Goal: Information Seeking & Learning: Learn about a topic

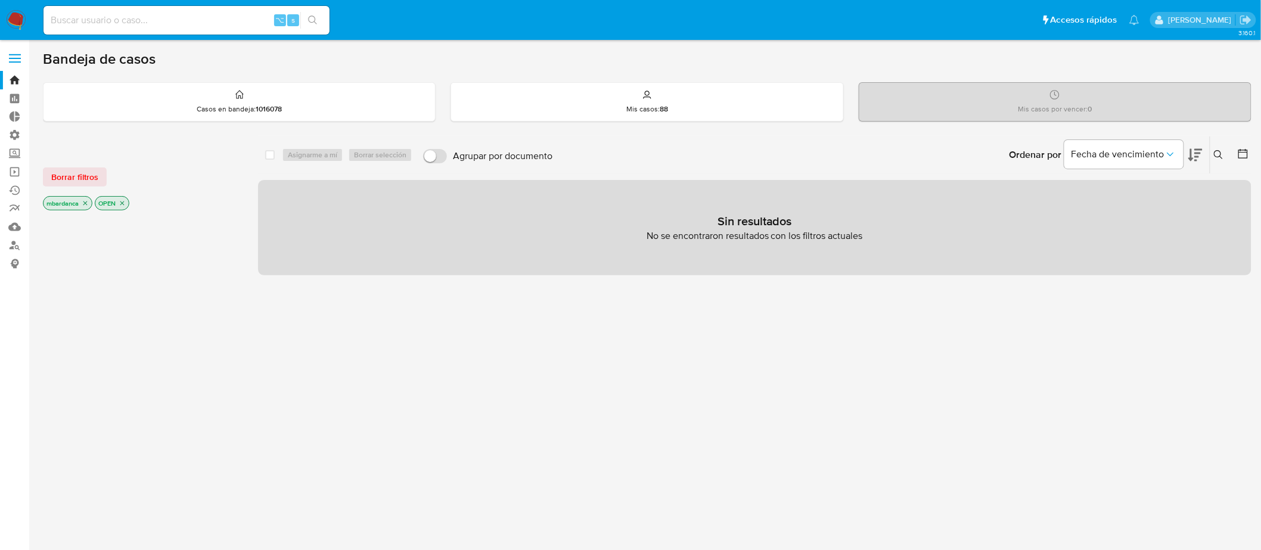
click at [191, 8] on div "⌥ s" at bounding box center [186, 20] width 286 height 29
click at [195, 14] on input at bounding box center [186, 20] width 286 height 15
paste input "2645806859"
type input "2645806859"
click at [316, 22] on icon "search-icon" at bounding box center [313, 20] width 10 height 10
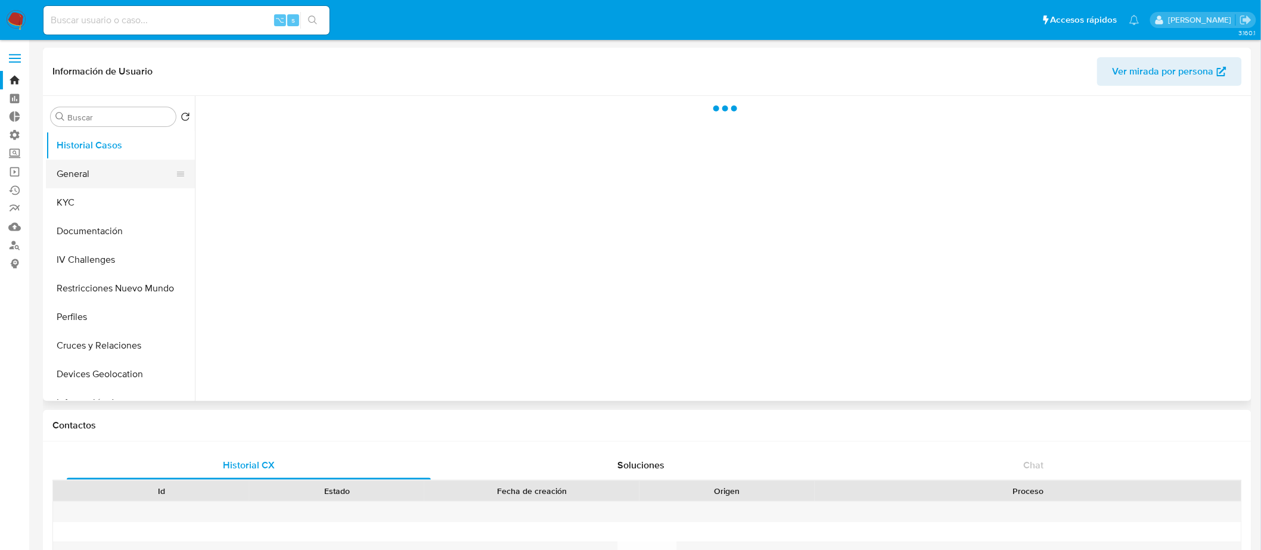
select select "10"
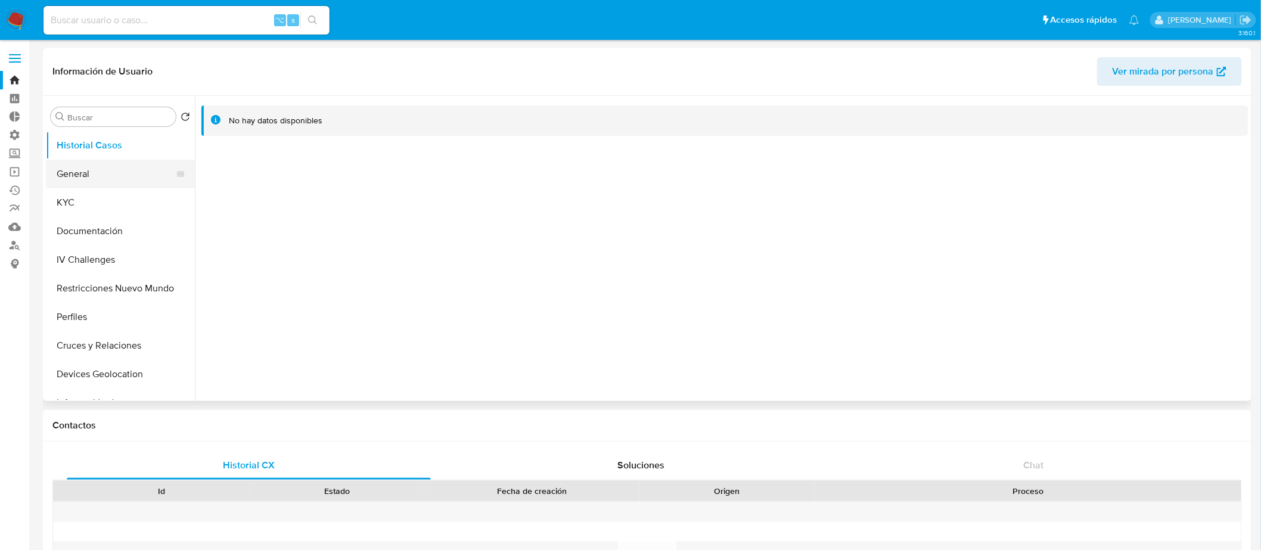
click at [118, 185] on button "General" at bounding box center [115, 174] width 139 height 29
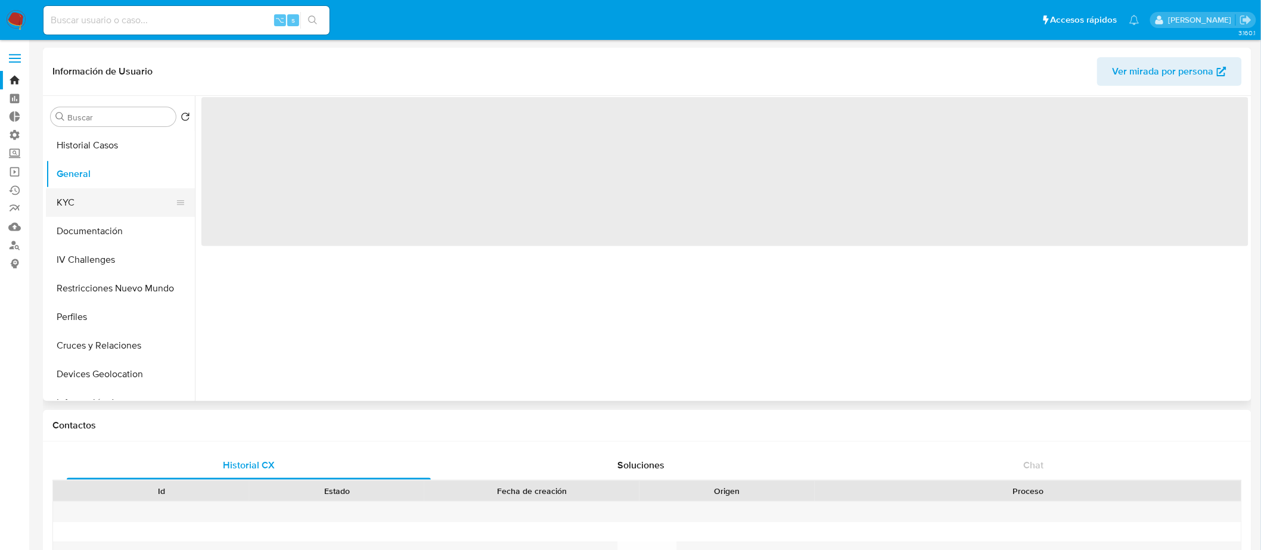
click at [102, 208] on button "KYC" at bounding box center [115, 202] width 139 height 29
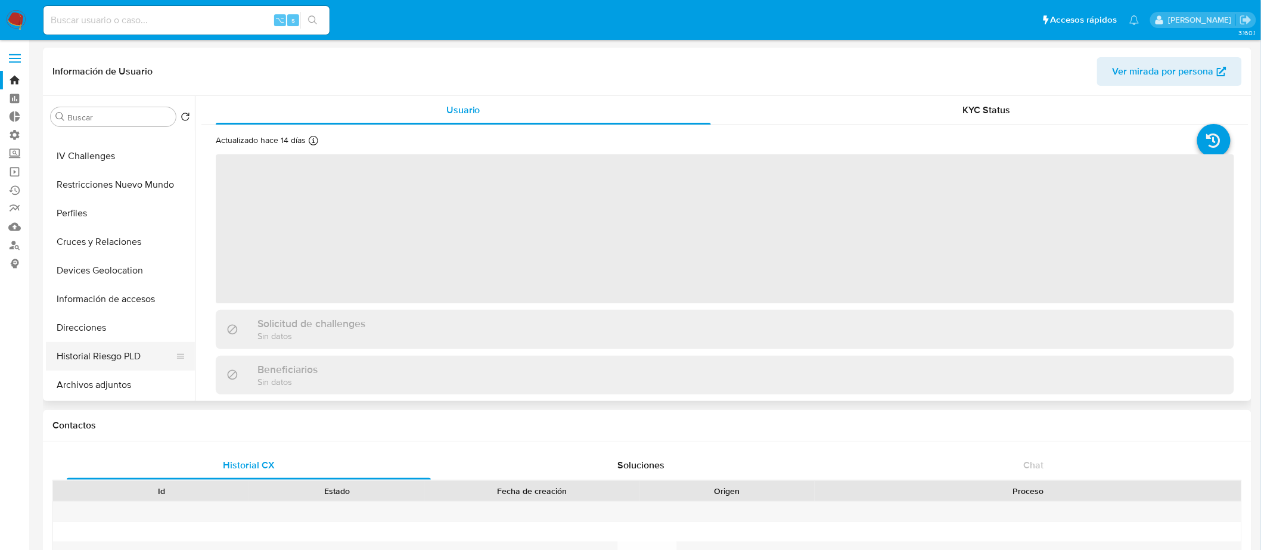
scroll to position [107, 0]
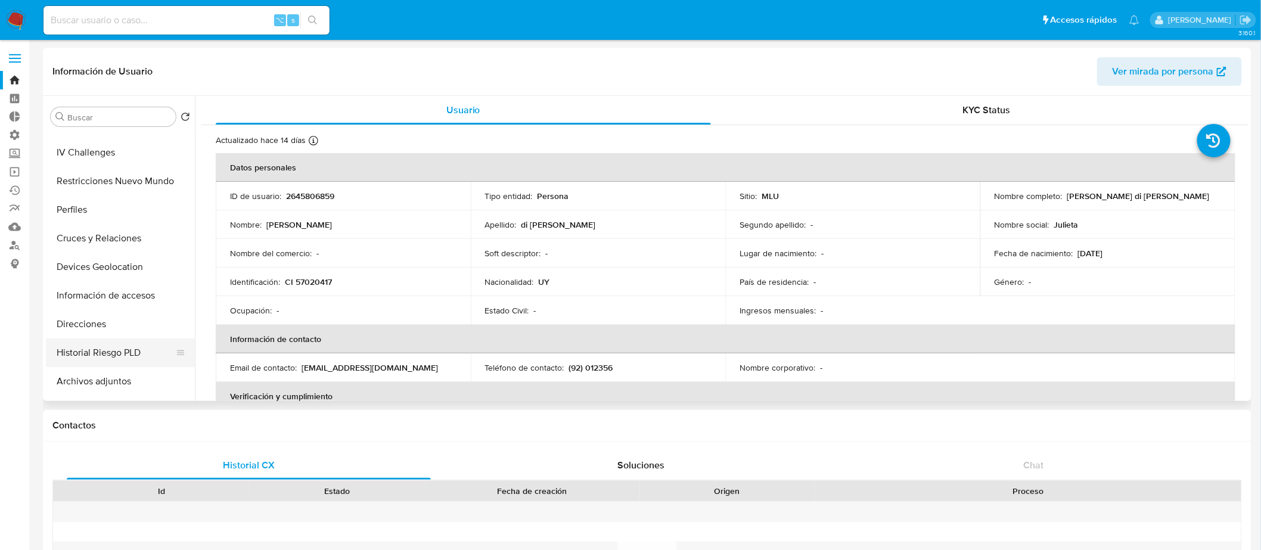
click at [137, 351] on button "Historial Riesgo PLD" at bounding box center [115, 352] width 139 height 29
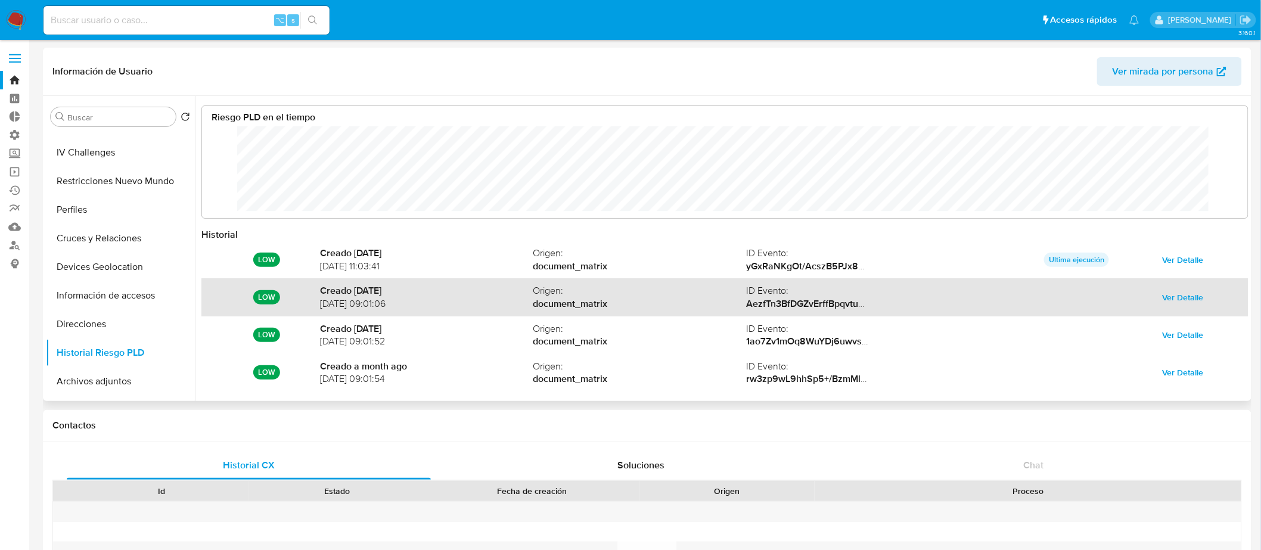
scroll to position [89, 1022]
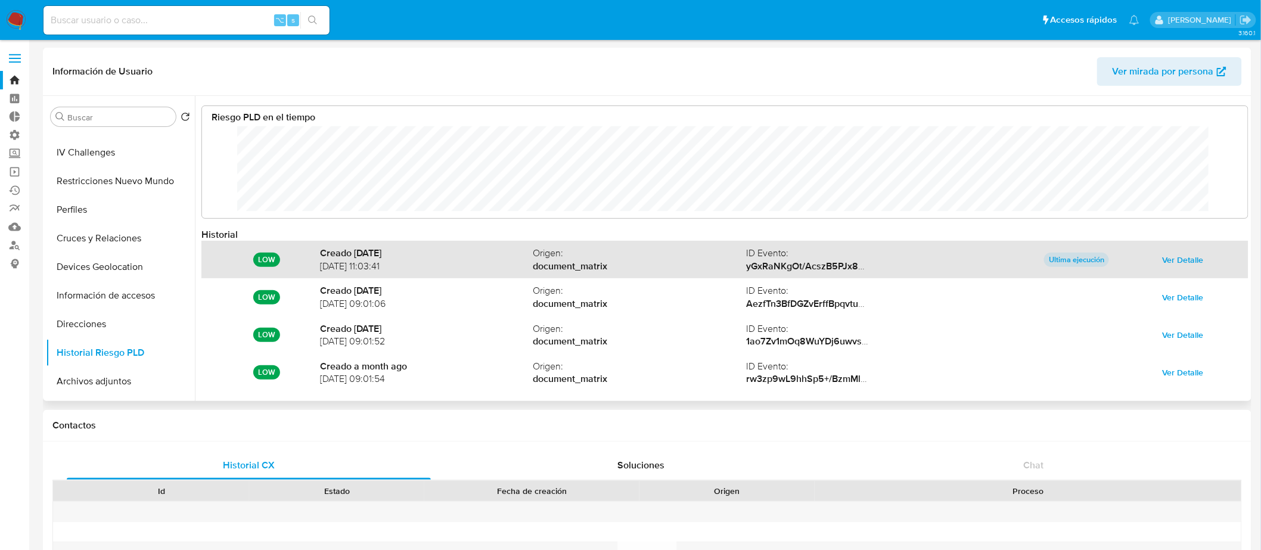
click at [1182, 265] on span "Ver Detalle" at bounding box center [1182, 259] width 41 height 17
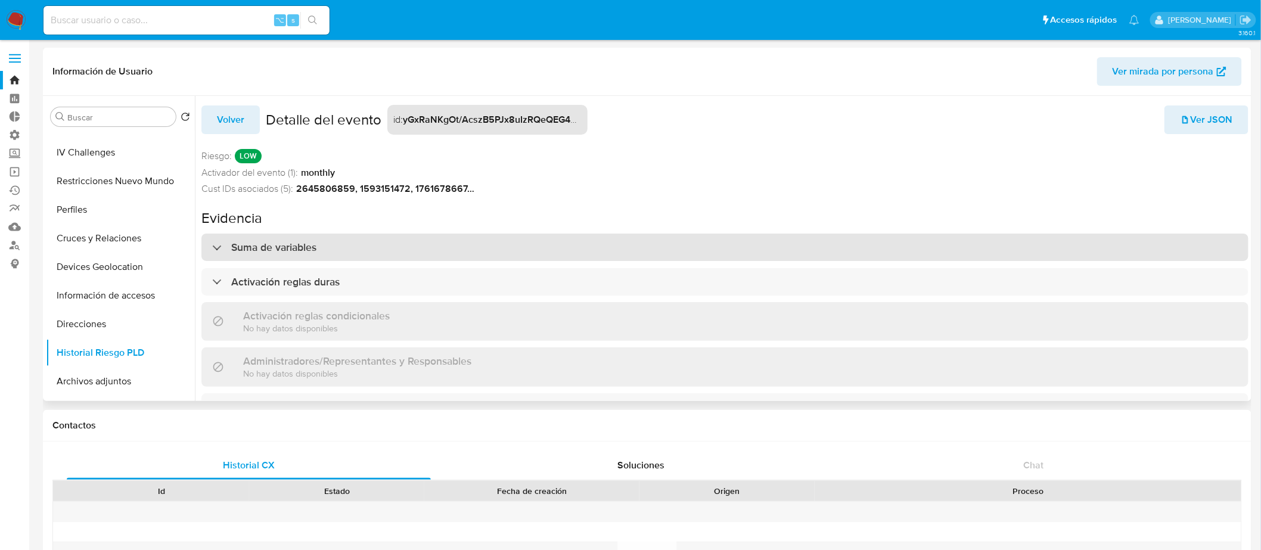
click at [463, 240] on div "Suma de variables" at bounding box center [724, 247] width 1047 height 27
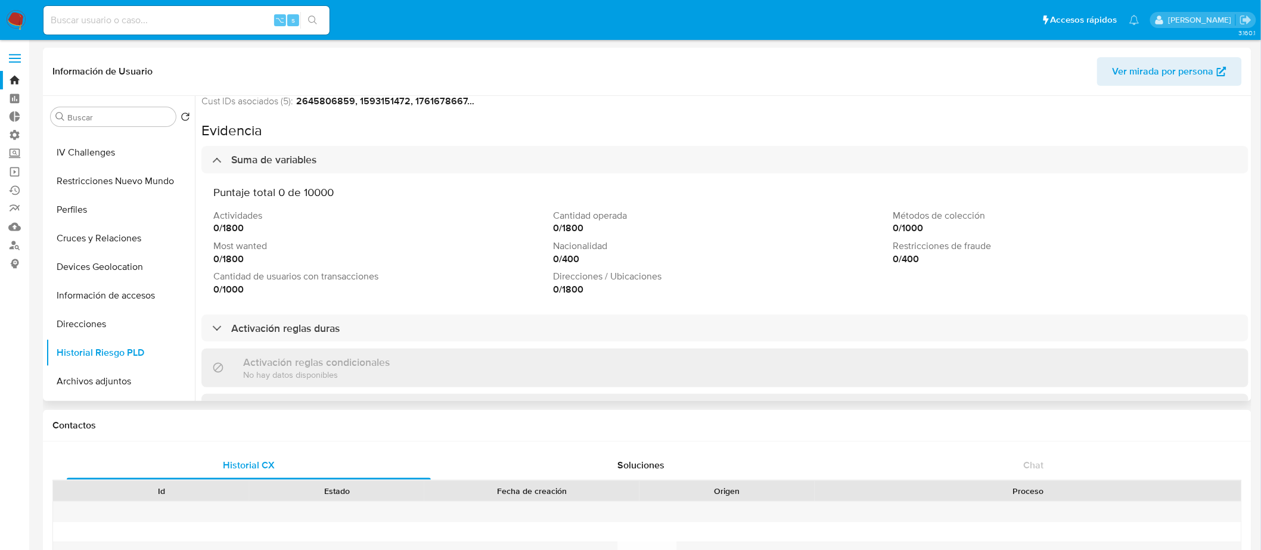
scroll to position [88, 0]
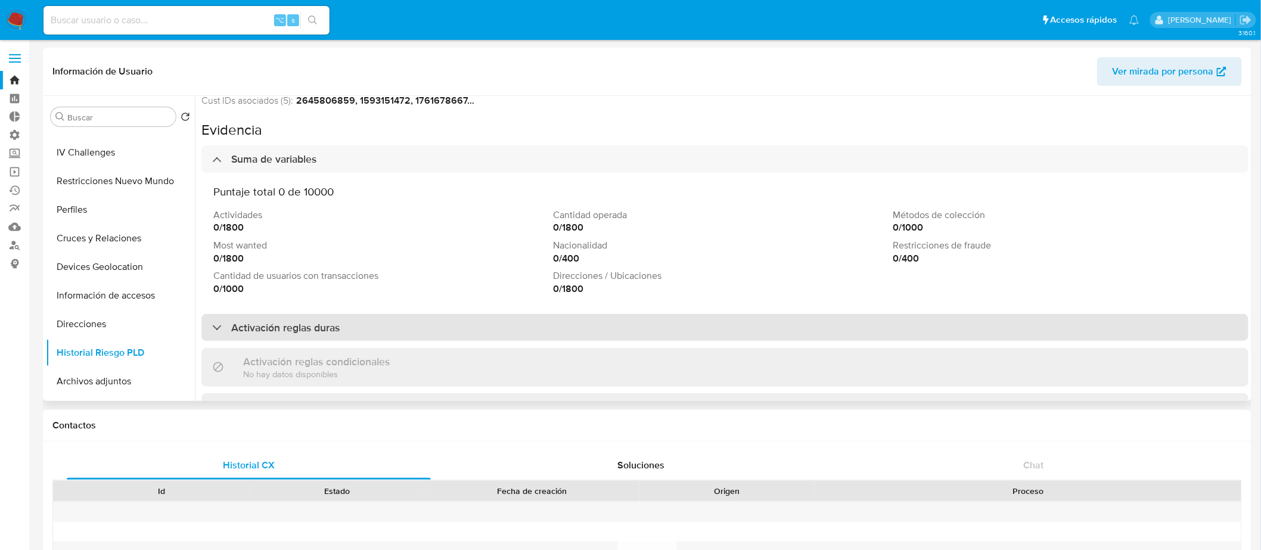
click at [368, 333] on div "Activación reglas duras" at bounding box center [724, 327] width 1047 height 27
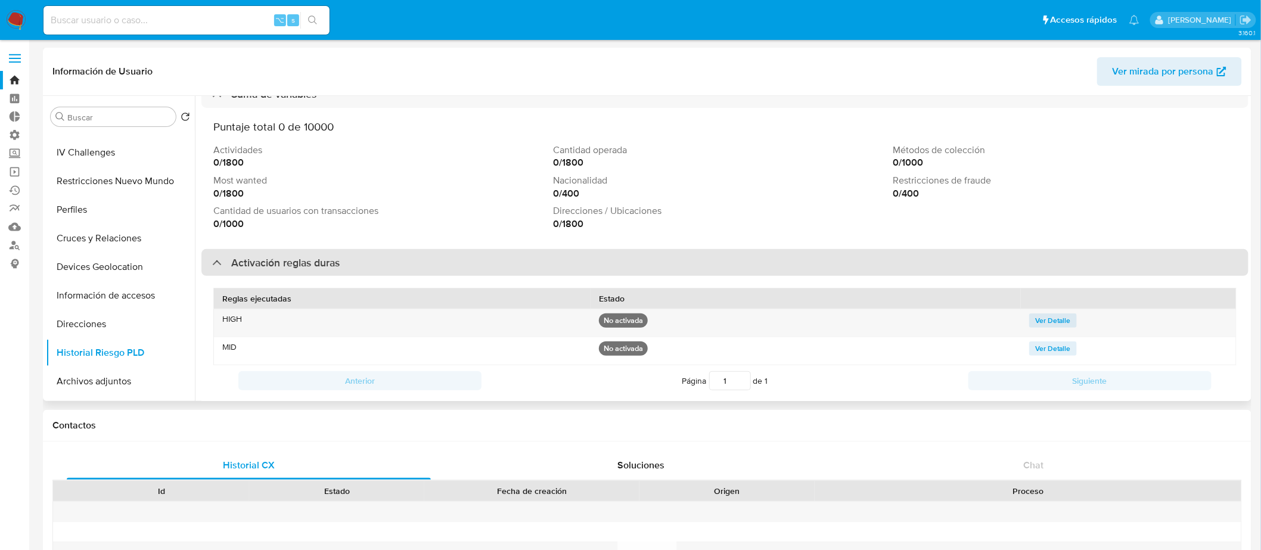
click at [361, 265] on div "Activación reglas duras" at bounding box center [724, 262] width 1047 height 27
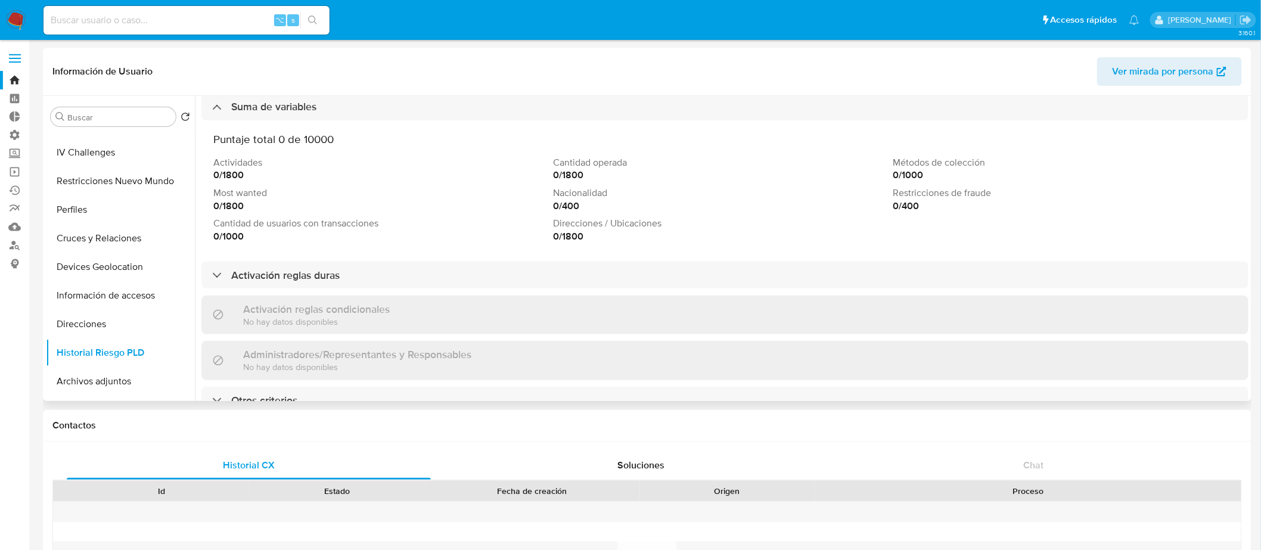
scroll to position [150, 0]
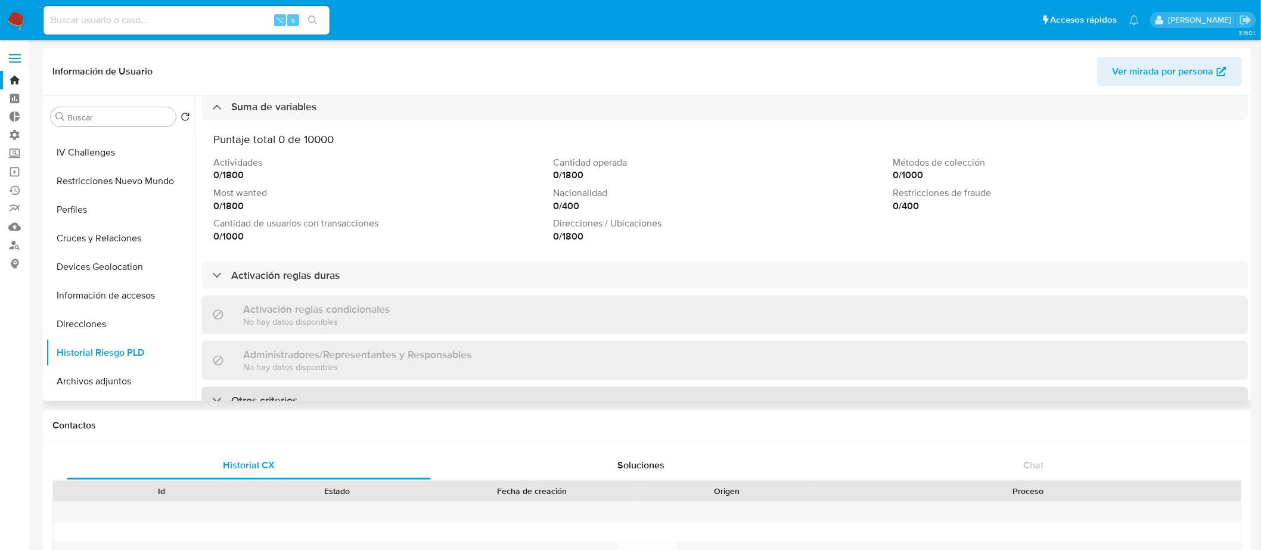
click at [319, 391] on div "Otros criterios" at bounding box center [724, 400] width 1047 height 27
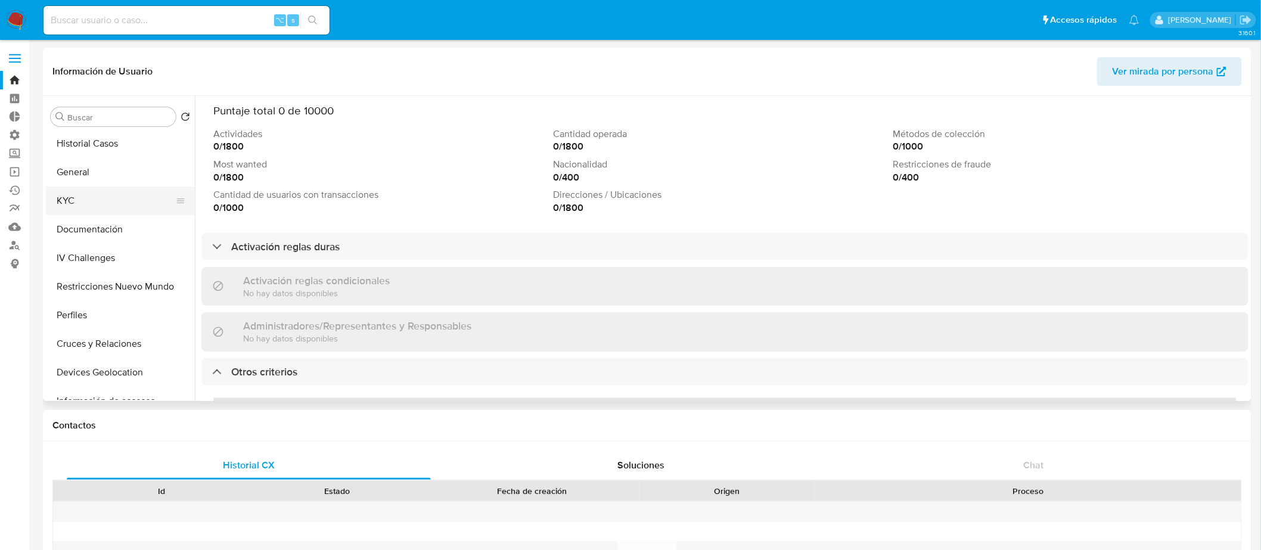
scroll to position [0, 0]
click at [116, 199] on button "KYC" at bounding box center [115, 202] width 139 height 29
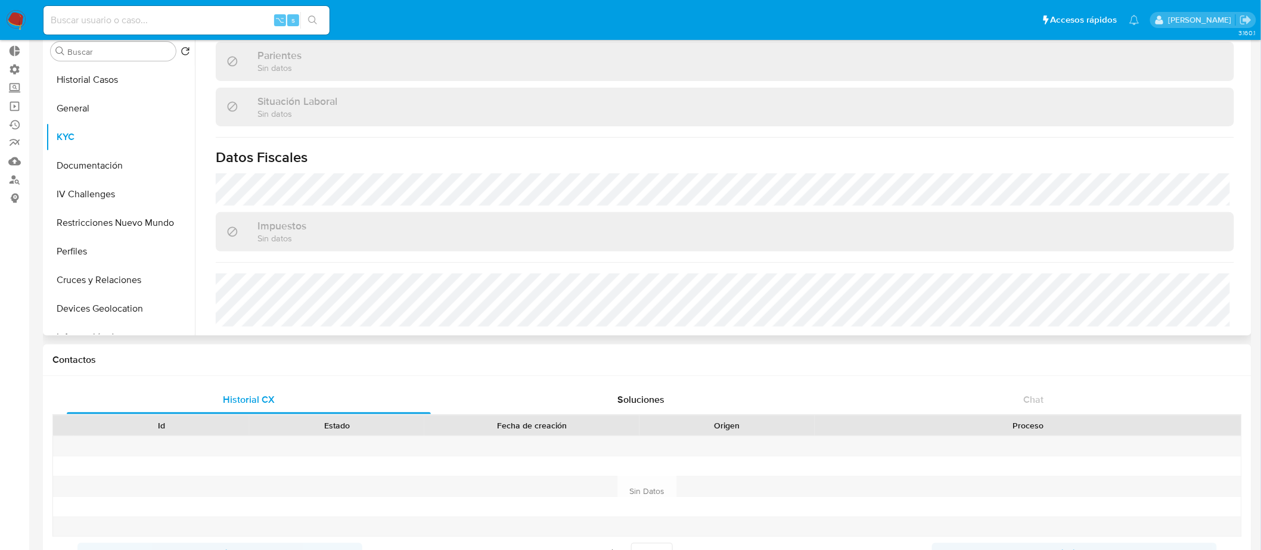
scroll to position [63, 0]
click at [99, 167] on button "Documentación" at bounding box center [115, 168] width 139 height 29
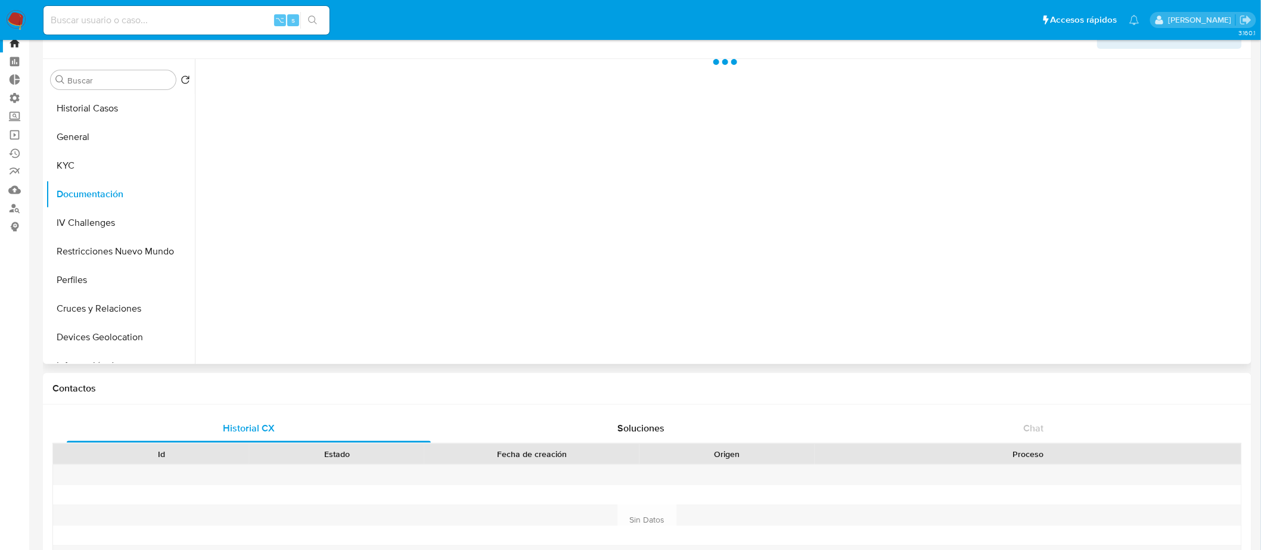
scroll to position [0, 0]
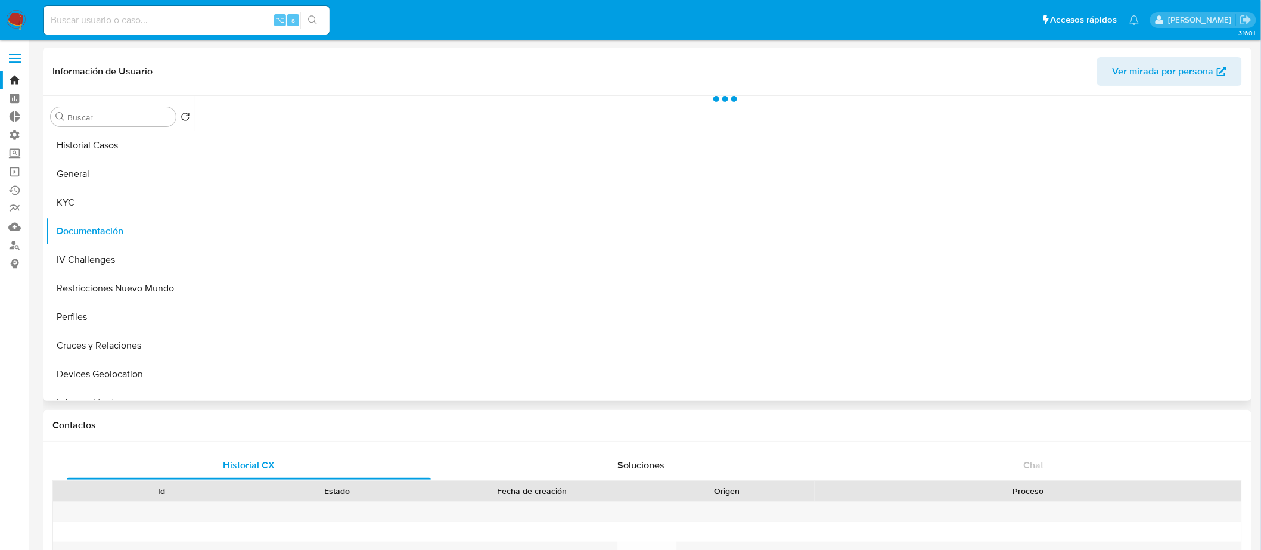
click at [1132, 69] on span "Ver mirada por persona" at bounding box center [1162, 71] width 101 height 29
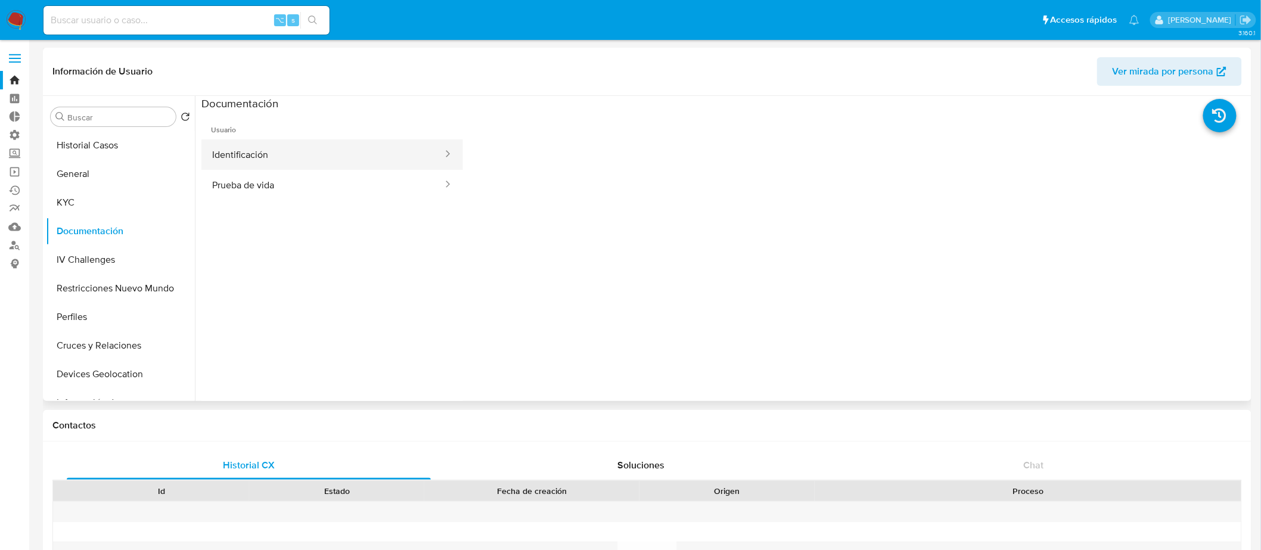
click at [347, 159] on button "Identificación" at bounding box center [322, 154] width 243 height 30
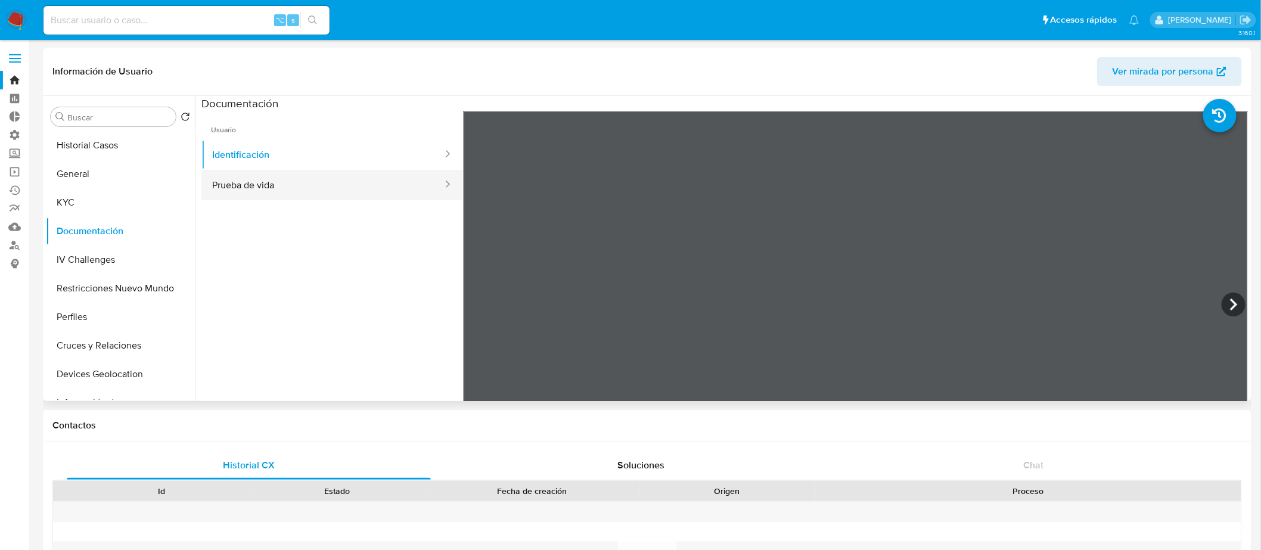
click at [331, 186] on button "Prueba de vida" at bounding box center [322, 185] width 243 height 30
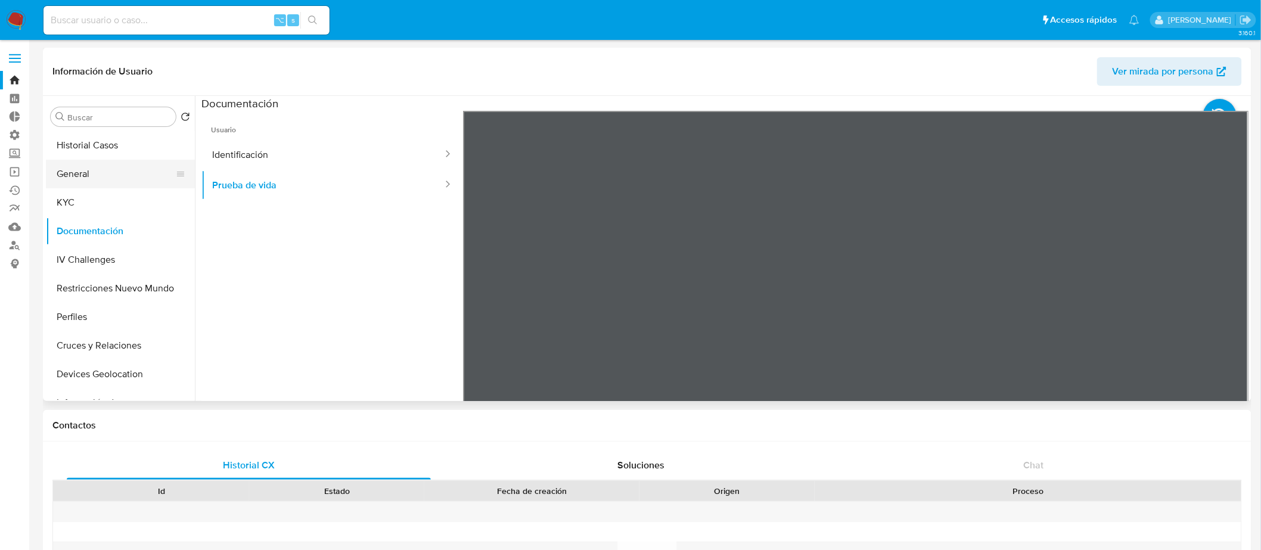
click at [130, 172] on button "General" at bounding box center [115, 174] width 139 height 29
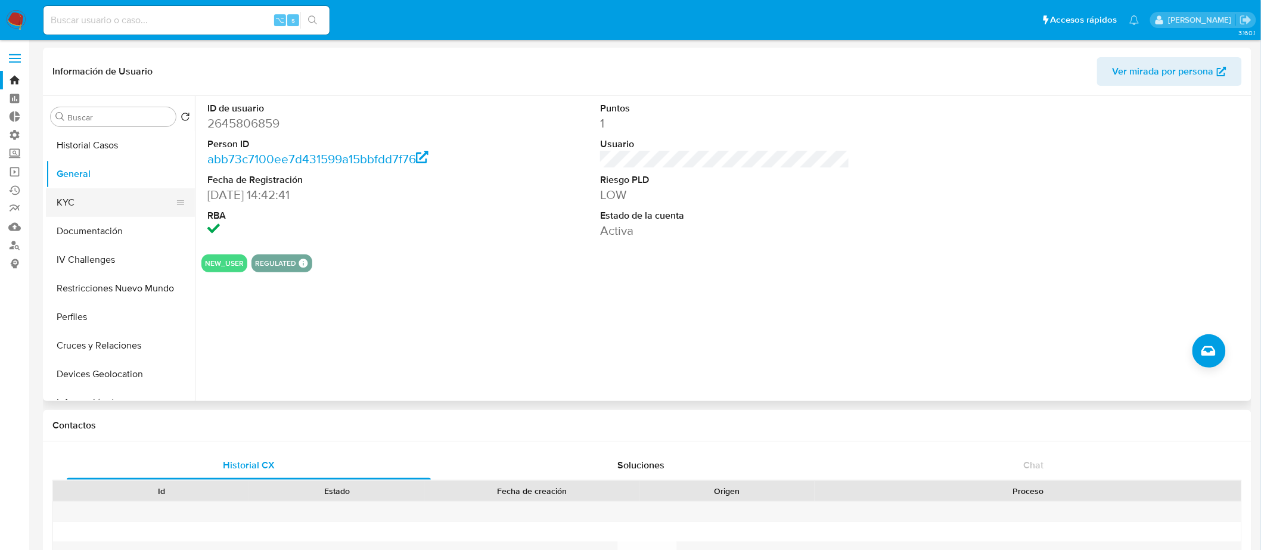
click at [105, 191] on button "KYC" at bounding box center [115, 202] width 139 height 29
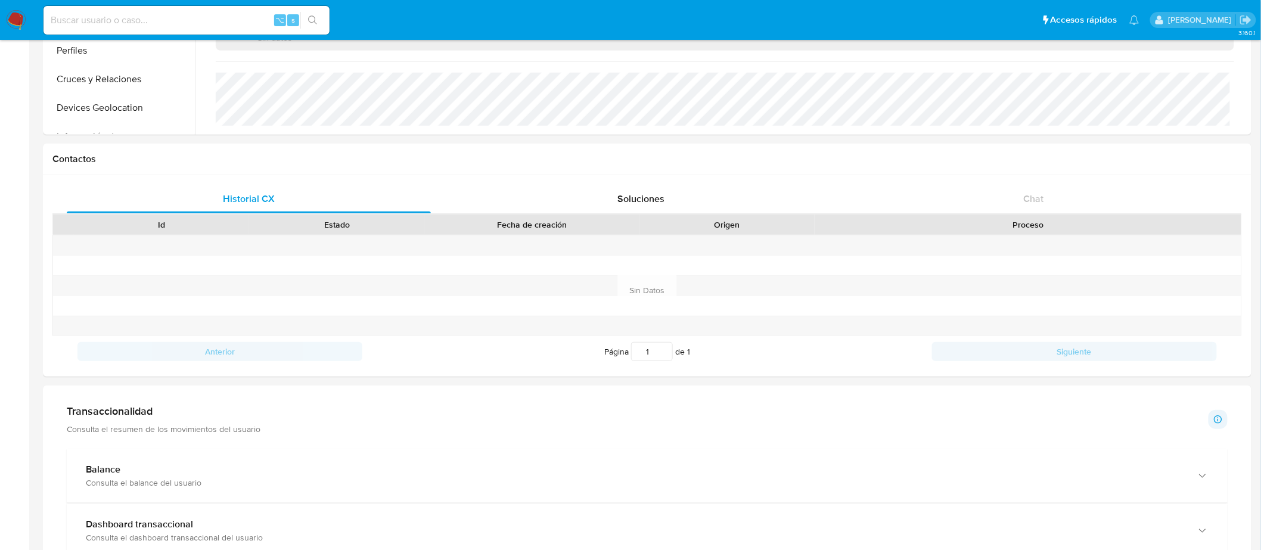
scroll to position [630, 0]
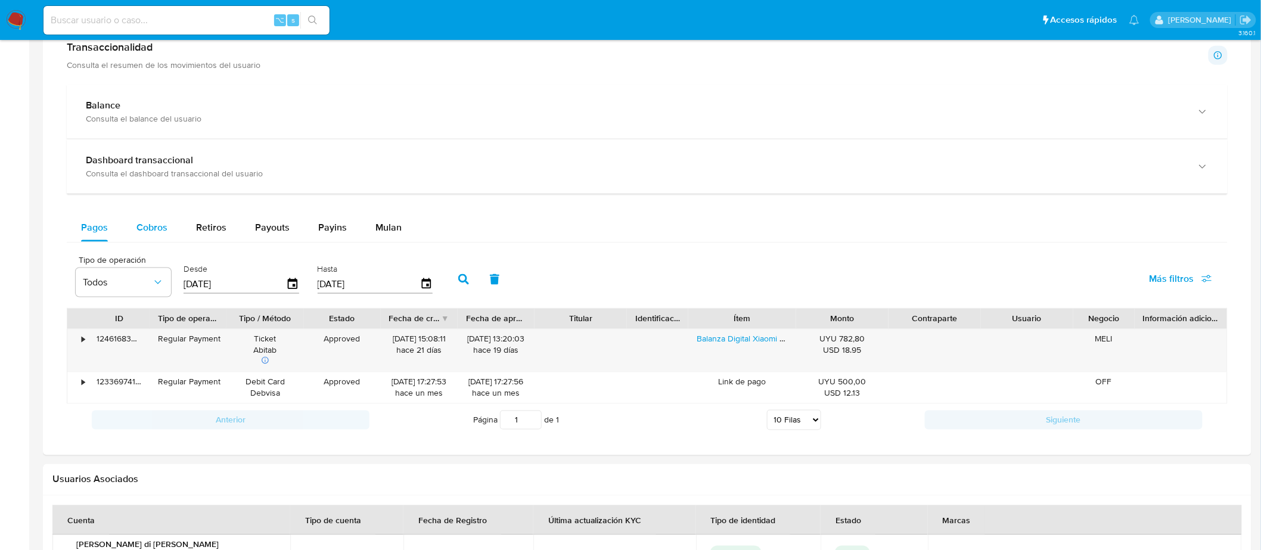
click at [151, 229] on span "Cobros" at bounding box center [151, 227] width 31 height 14
select select "10"
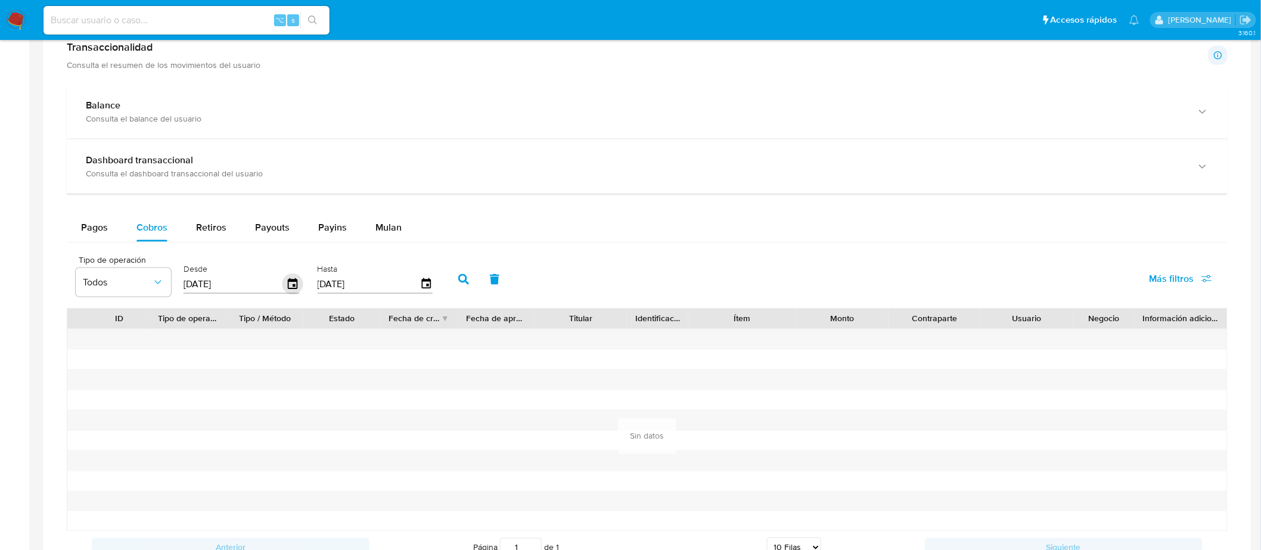
click at [282, 287] on icon "button" at bounding box center [292, 284] width 21 height 21
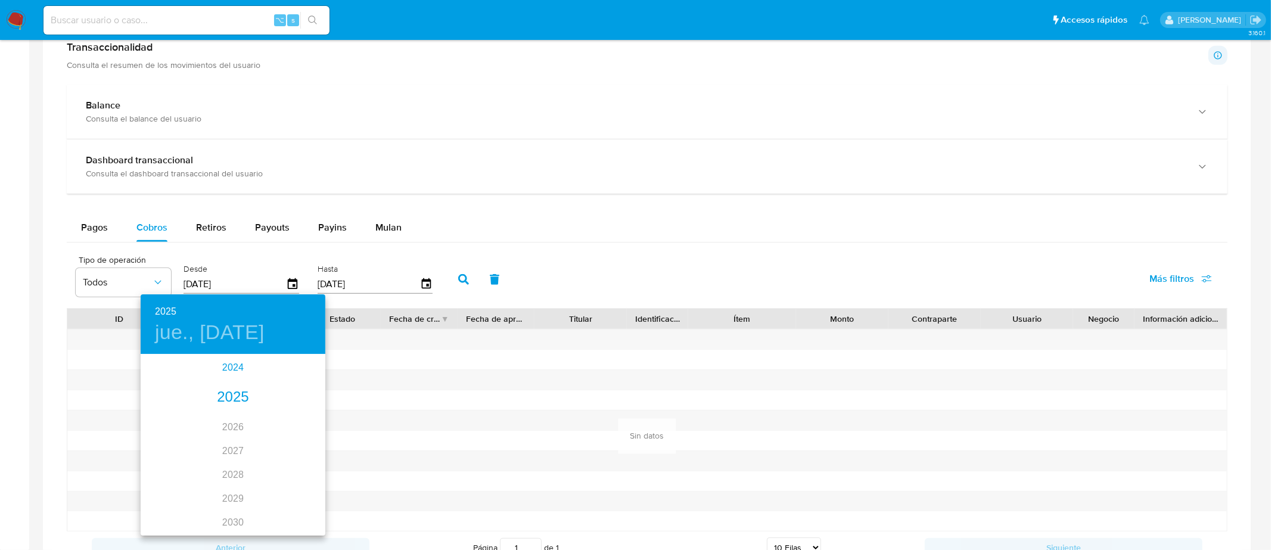
click at [223, 357] on div "2024" at bounding box center [233, 368] width 185 height 24
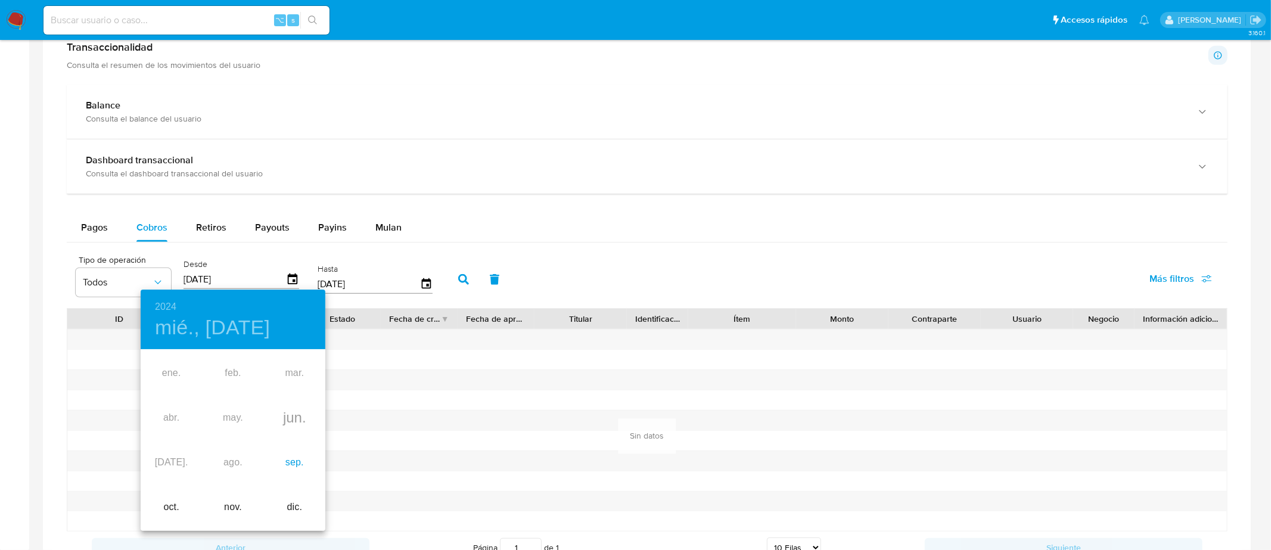
click at [278, 467] on div "sep." at bounding box center [294, 462] width 61 height 45
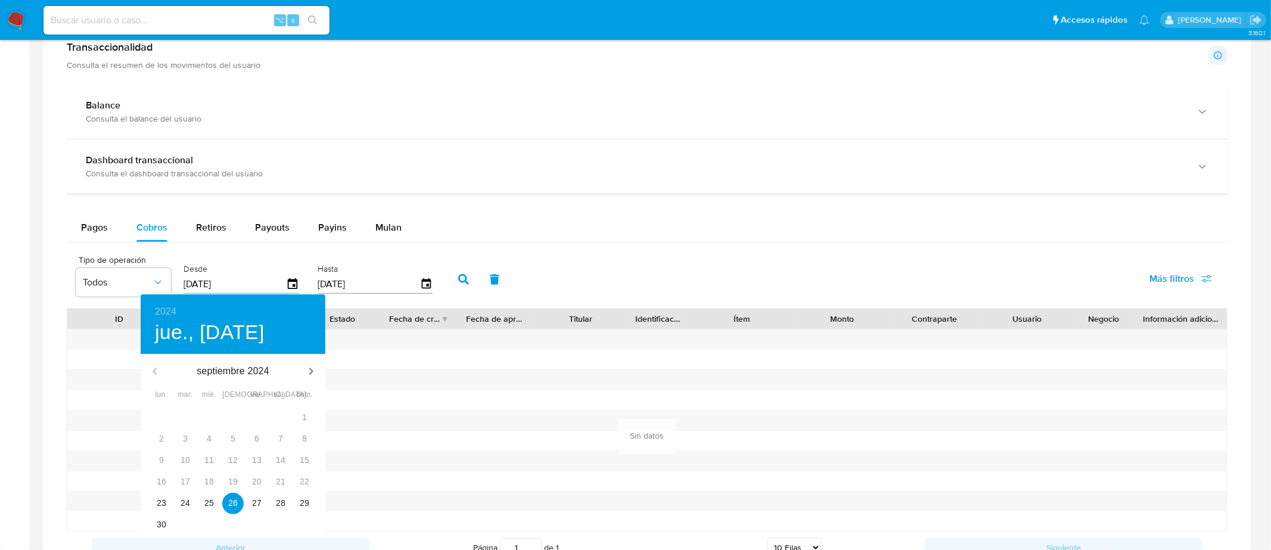
click at [269, 496] on div "28" at bounding box center [281, 503] width 24 height 21
type input "28/09/2024"
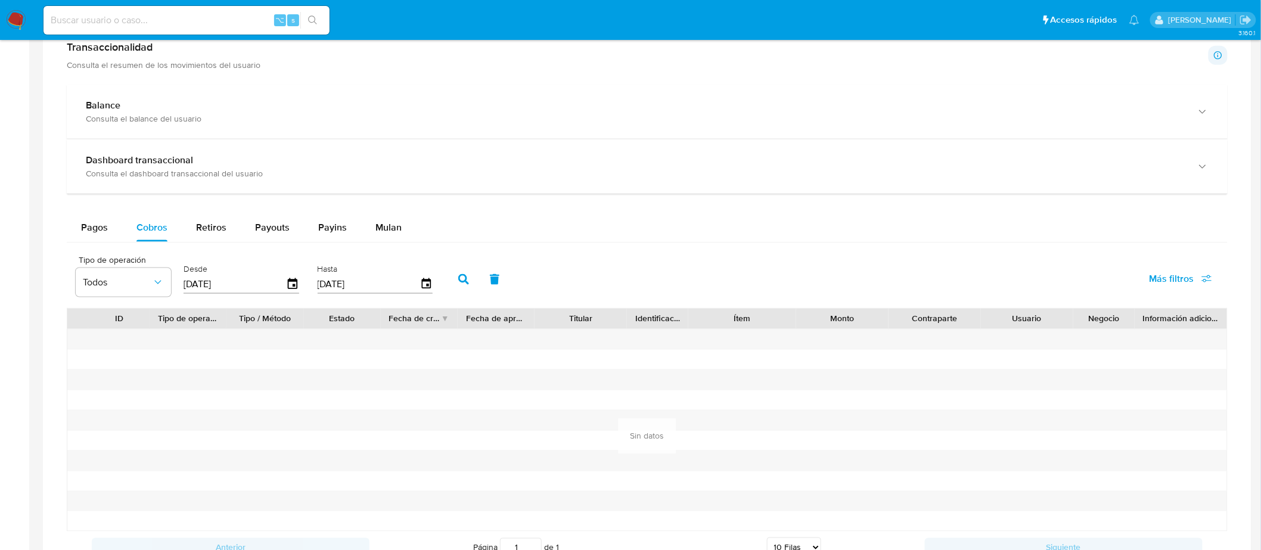
click at [260, 501] on div "2024 sáb., sep. 28 septiembre 2024 lun. mar. mié. jue. vie. sáb. dom. 26 27 28 …" at bounding box center [630, 275] width 1261 height 550
click at [448, 282] on button "button" at bounding box center [463, 279] width 31 height 29
click at [114, 226] on button "Pagos" at bounding box center [94, 227] width 55 height 29
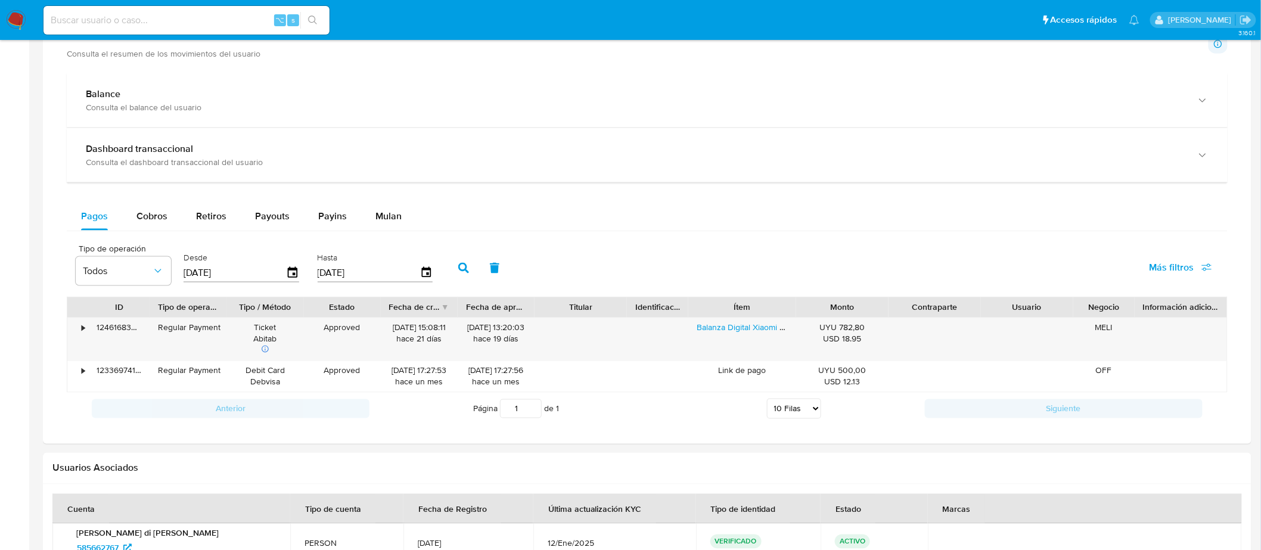
scroll to position [642, 0]
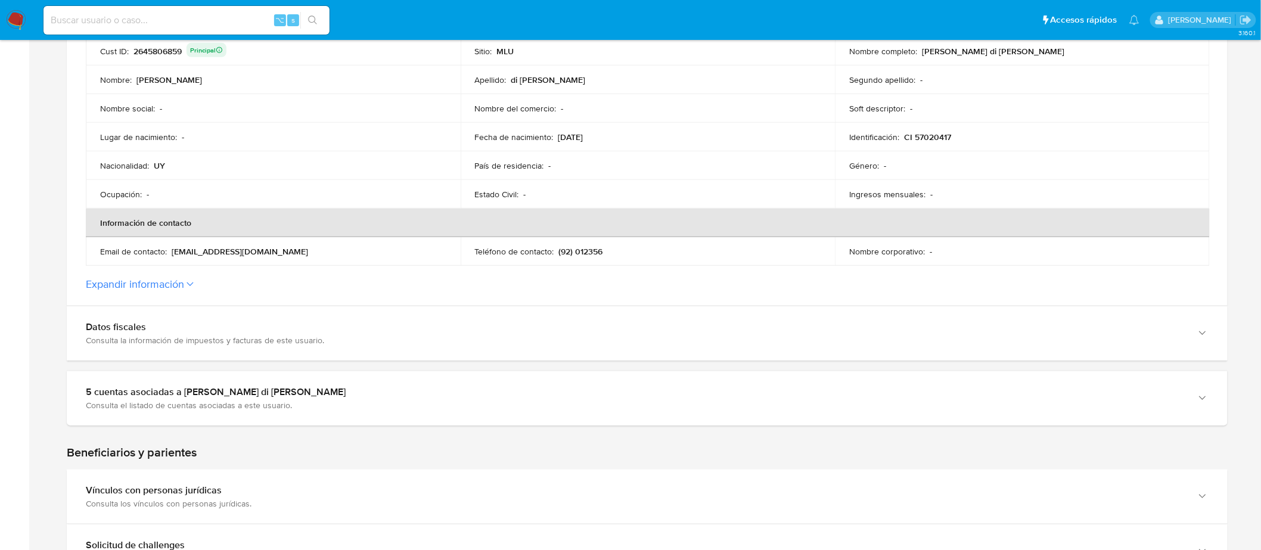
scroll to position [276, 0]
click at [191, 281] on icon at bounding box center [189, 283] width 7 height 5
click at [184, 281] on button "Expandir información" at bounding box center [135, 282] width 98 height 13
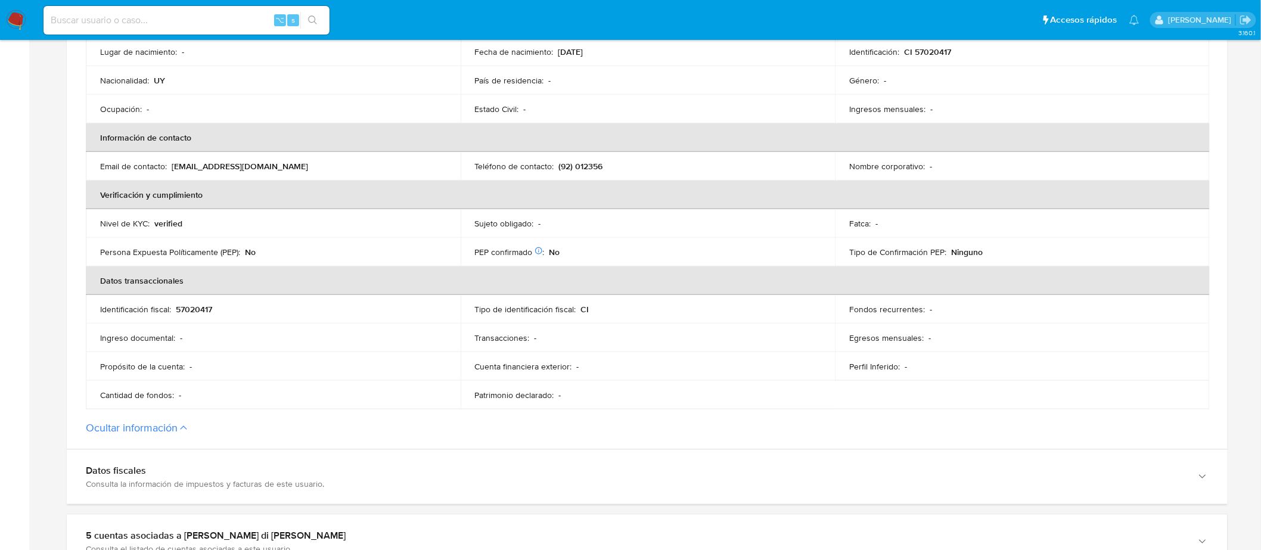
scroll to position [364, 0]
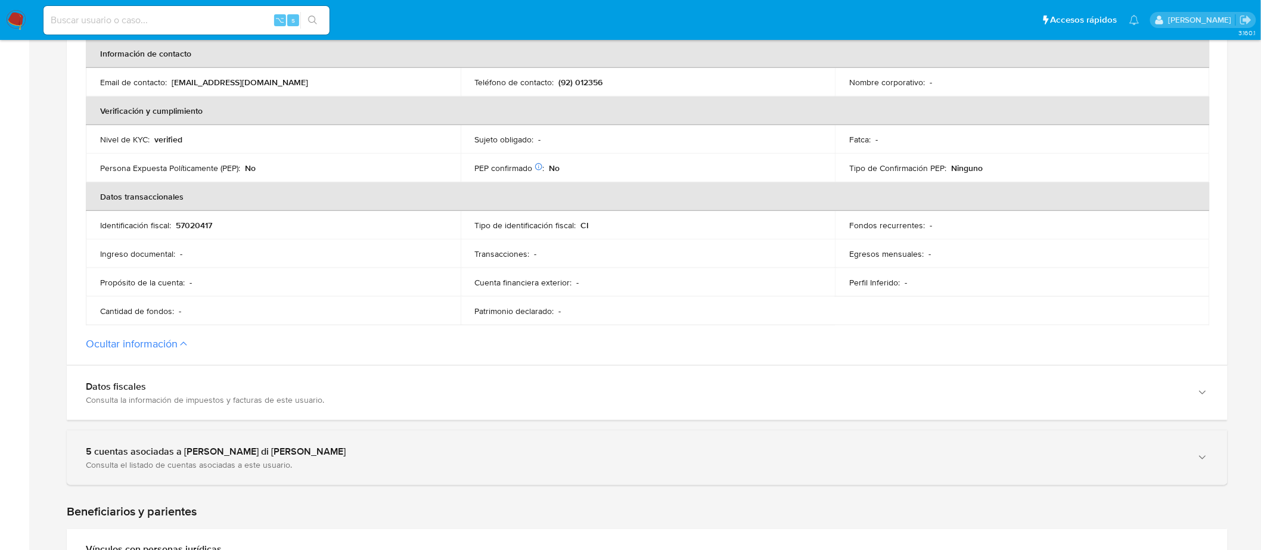
click at [218, 462] on div "Consulta el listado de cuentas asociadas a este usuario." at bounding box center [635, 464] width 1099 height 11
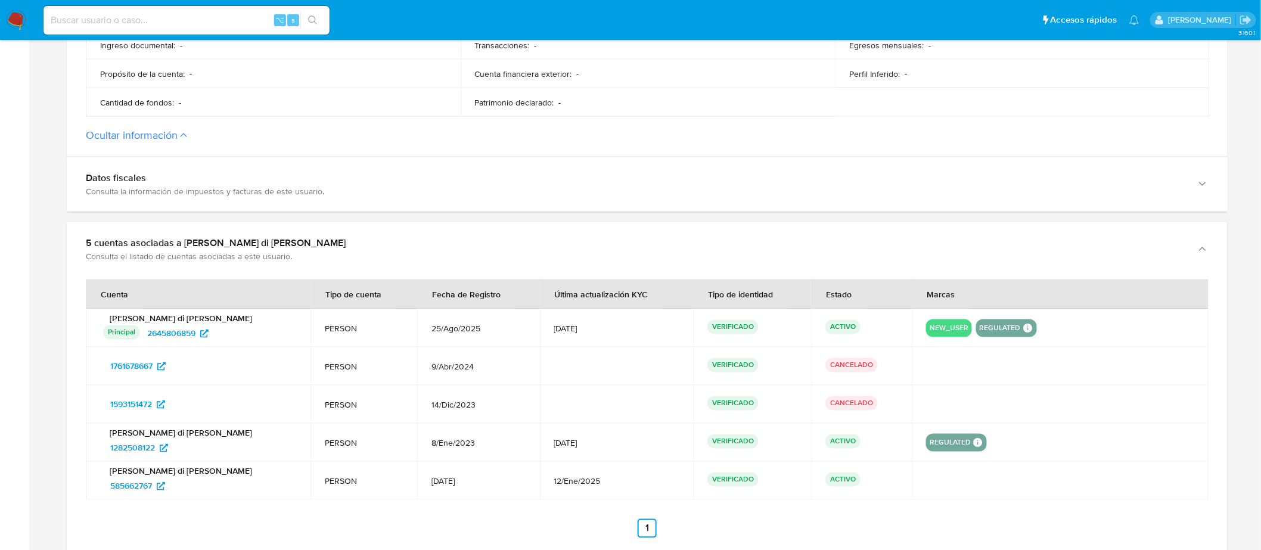
scroll to position [654, 0]
click at [162, 446] on icon at bounding box center [164, 447] width 8 height 8
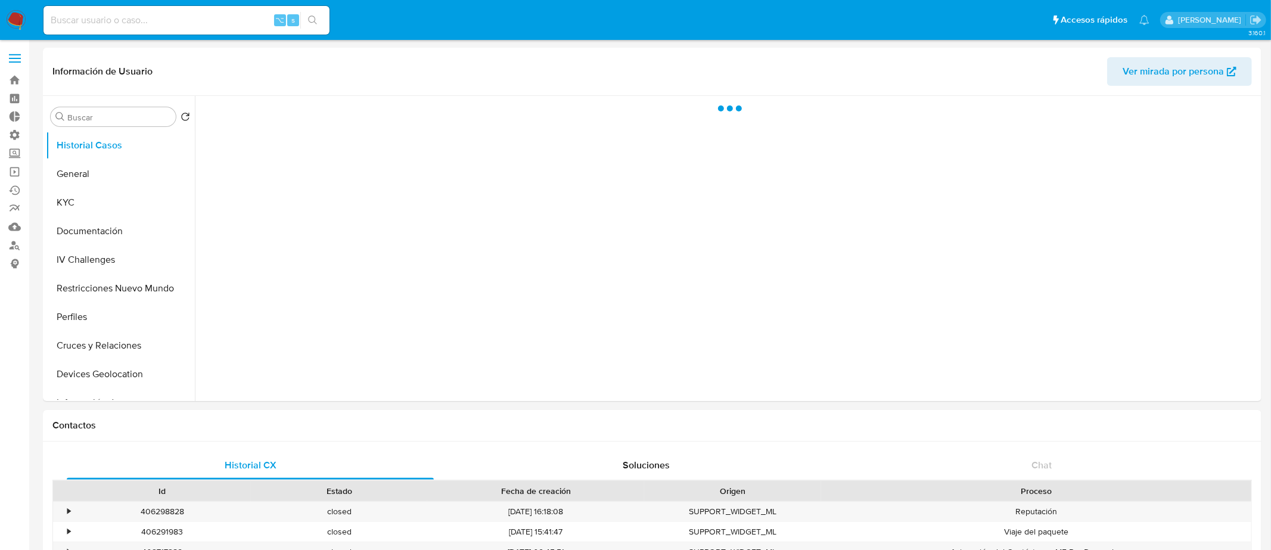
select select "10"
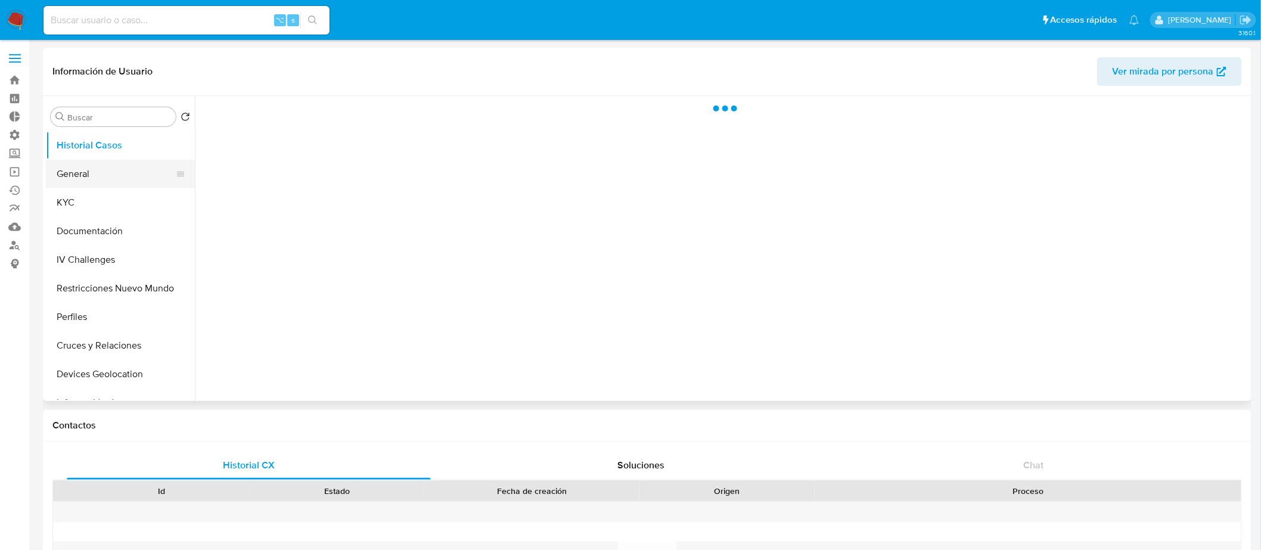
click at [92, 181] on button "General" at bounding box center [115, 174] width 139 height 29
select select "10"
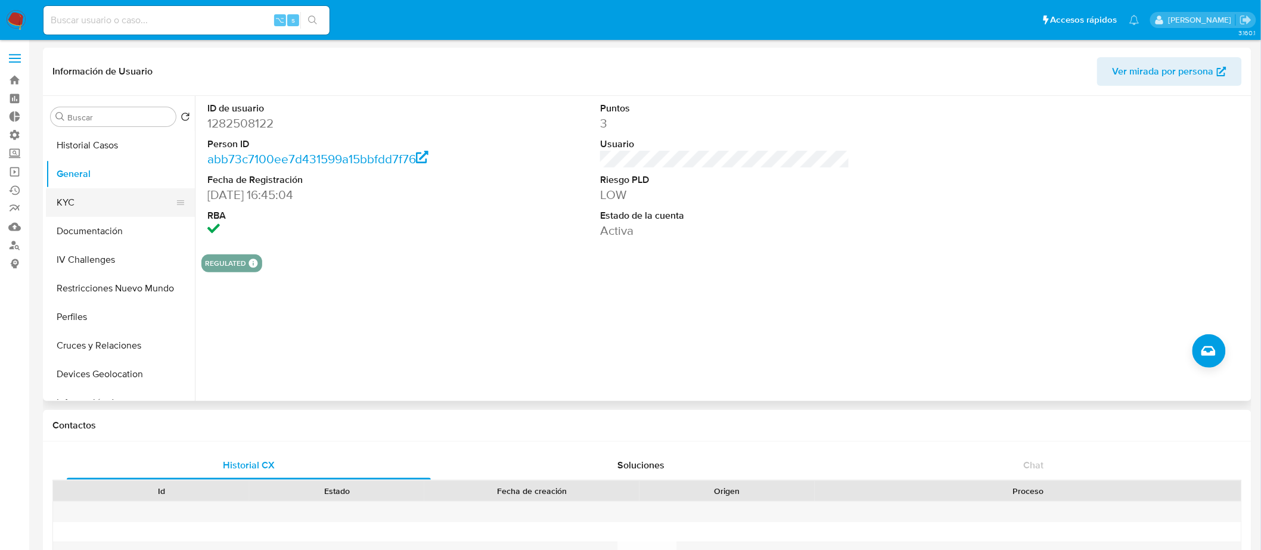
click at [97, 200] on button "KYC" at bounding box center [115, 202] width 139 height 29
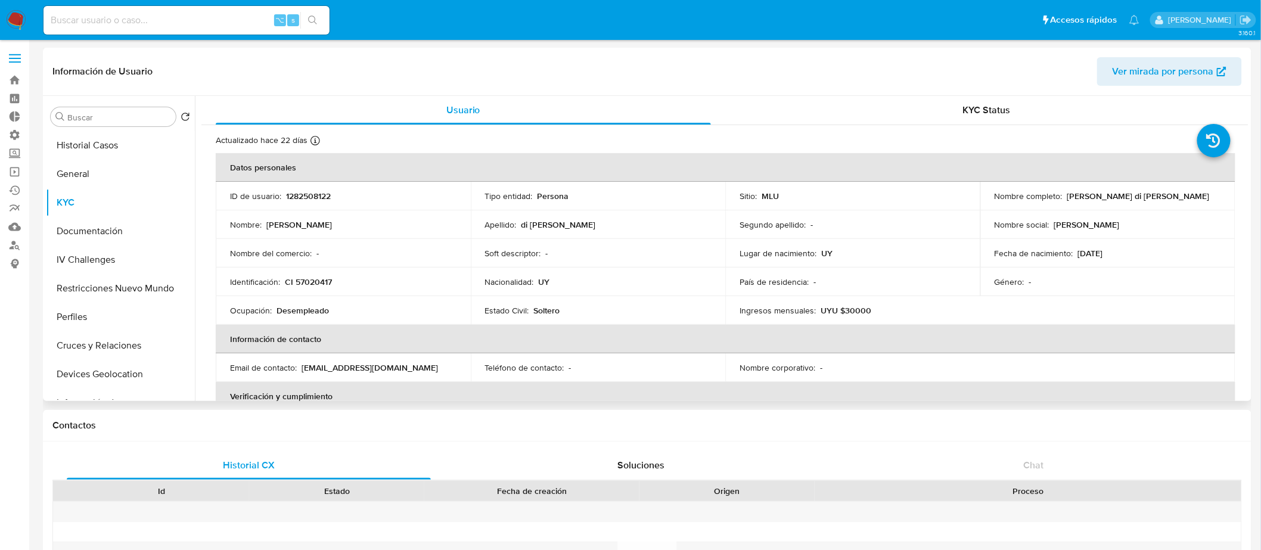
click at [862, 313] on p "UYU $30000" at bounding box center [845, 310] width 51 height 11
drag, startPoint x: 850, startPoint y: 313, endPoint x: 840, endPoint y: 313, distance: 10.1
click at [840, 313] on p "UYU $30000" at bounding box center [845, 310] width 51 height 11
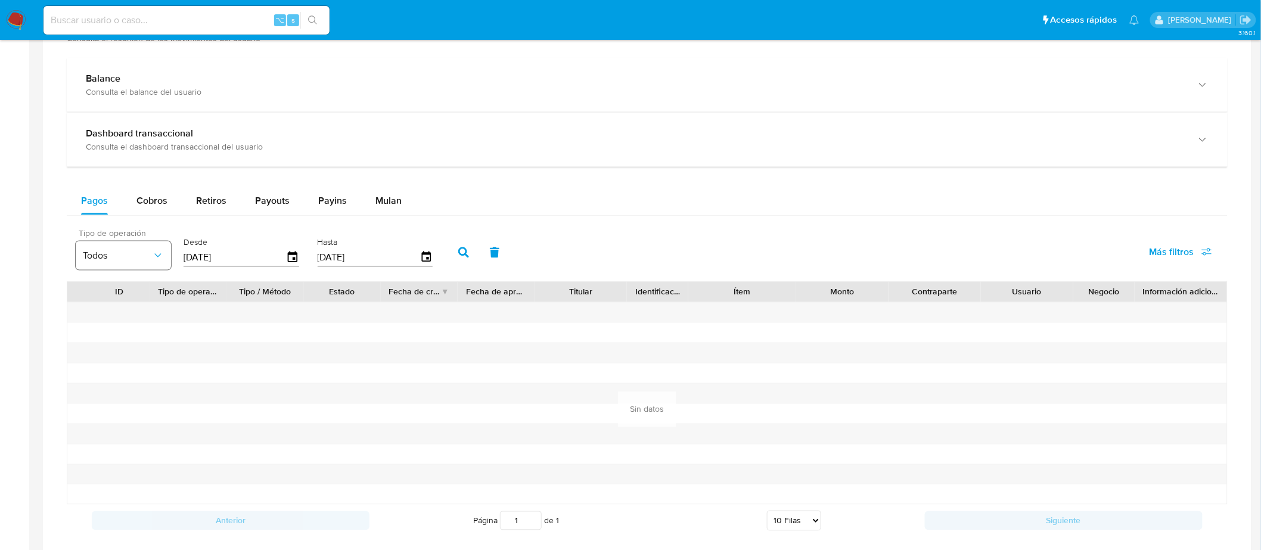
scroll to position [709, 0]
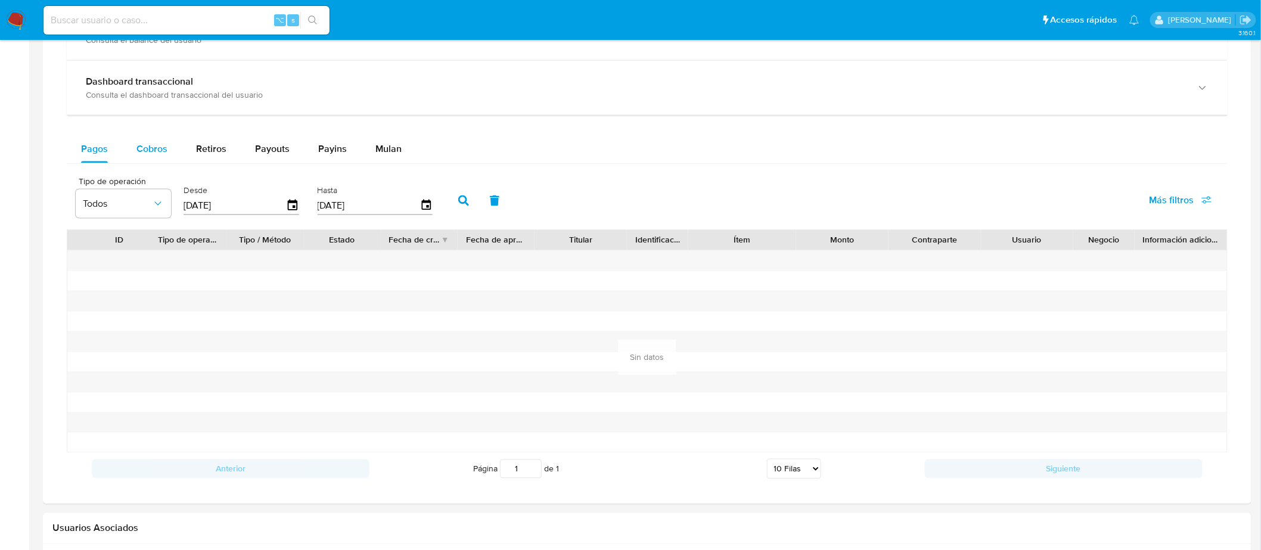
click at [153, 151] on span "Cobros" at bounding box center [151, 149] width 31 height 14
select select "10"
click at [286, 200] on div at bounding box center [292, 205] width 13 height 13
click at [290, 207] on icon "button" at bounding box center [293, 205] width 10 height 11
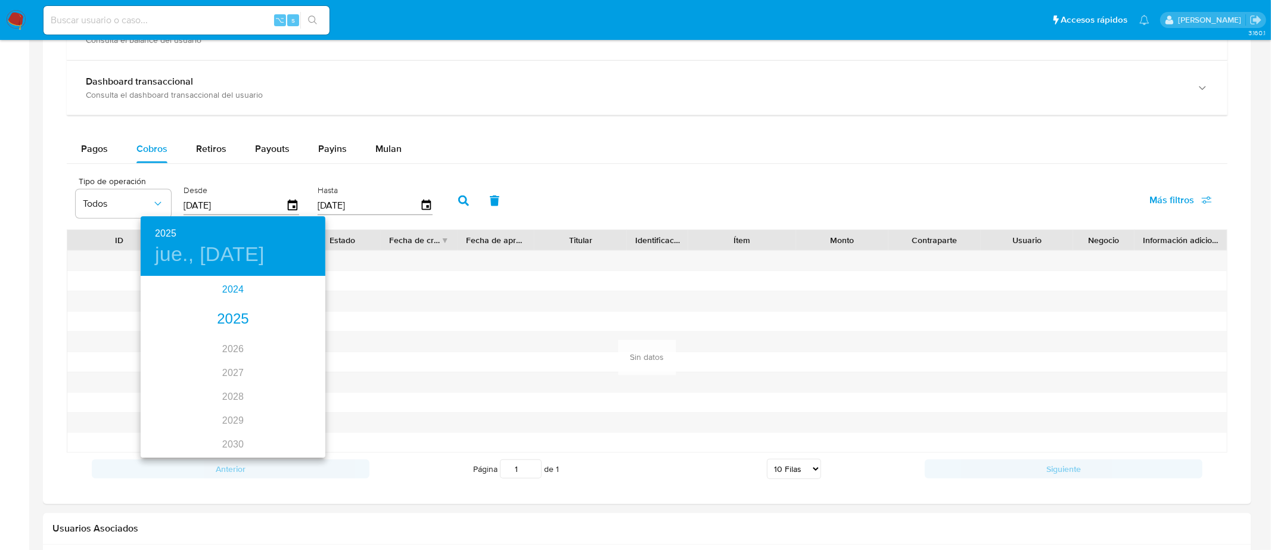
click at [238, 296] on div "2024" at bounding box center [233, 290] width 185 height 24
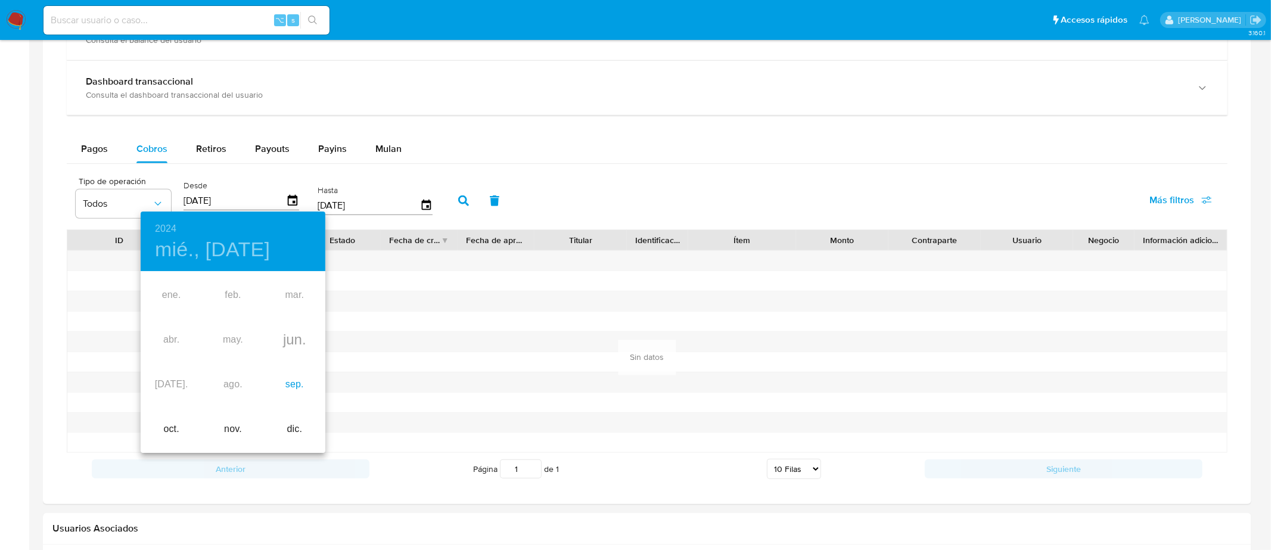
click at [286, 376] on div "sep." at bounding box center [294, 384] width 61 height 45
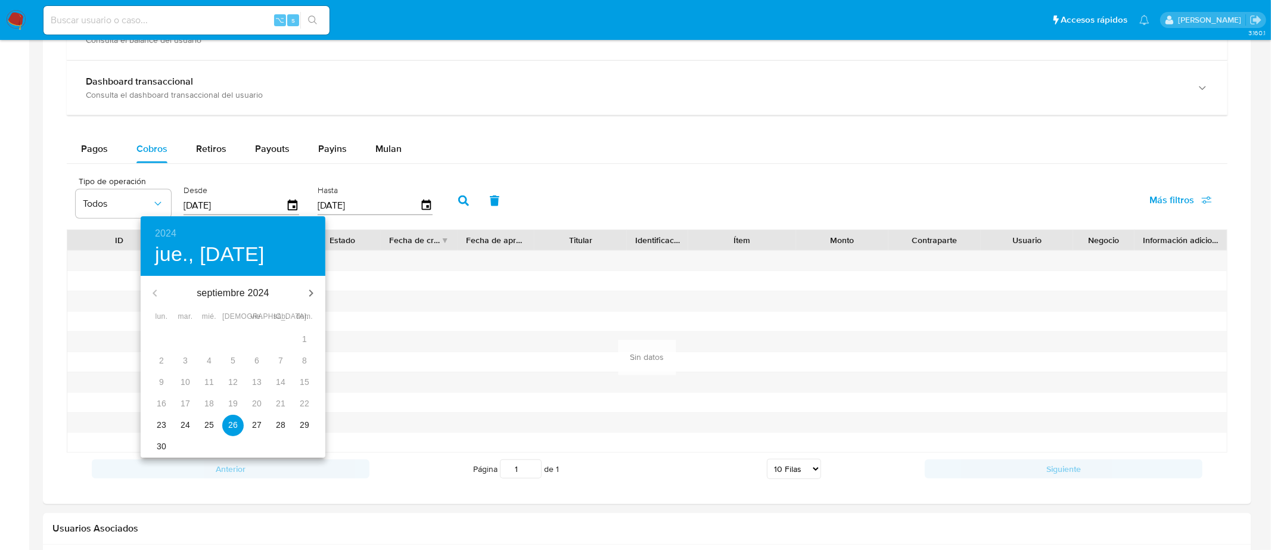
click at [265, 430] on span "27" at bounding box center [256, 425] width 21 height 12
type input "[DATE]"
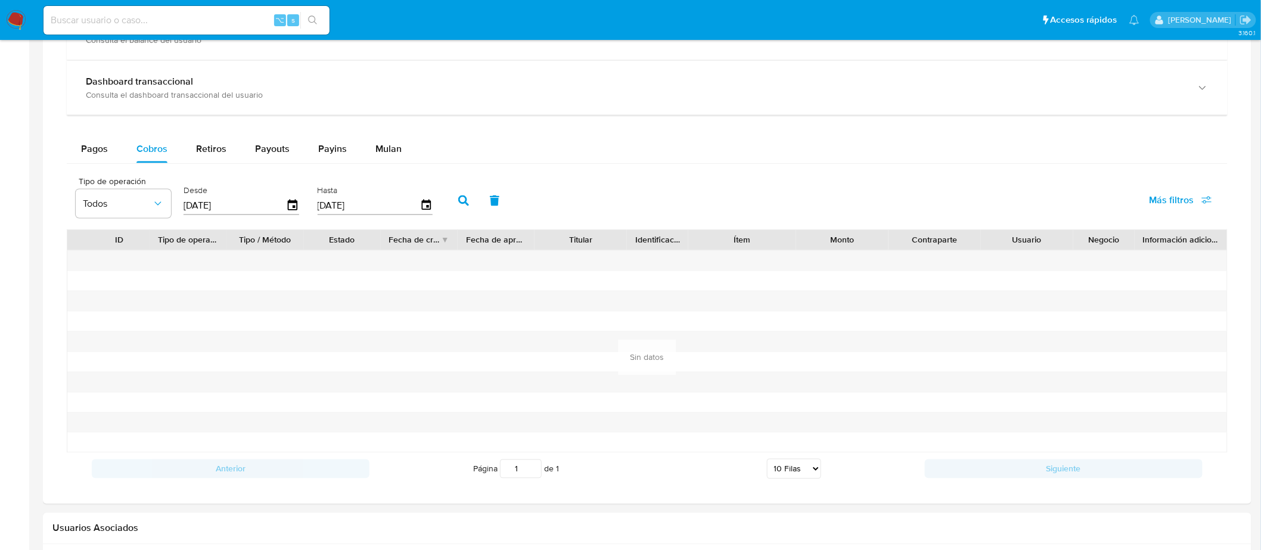
click at [458, 198] on icon "button" at bounding box center [463, 200] width 11 height 11
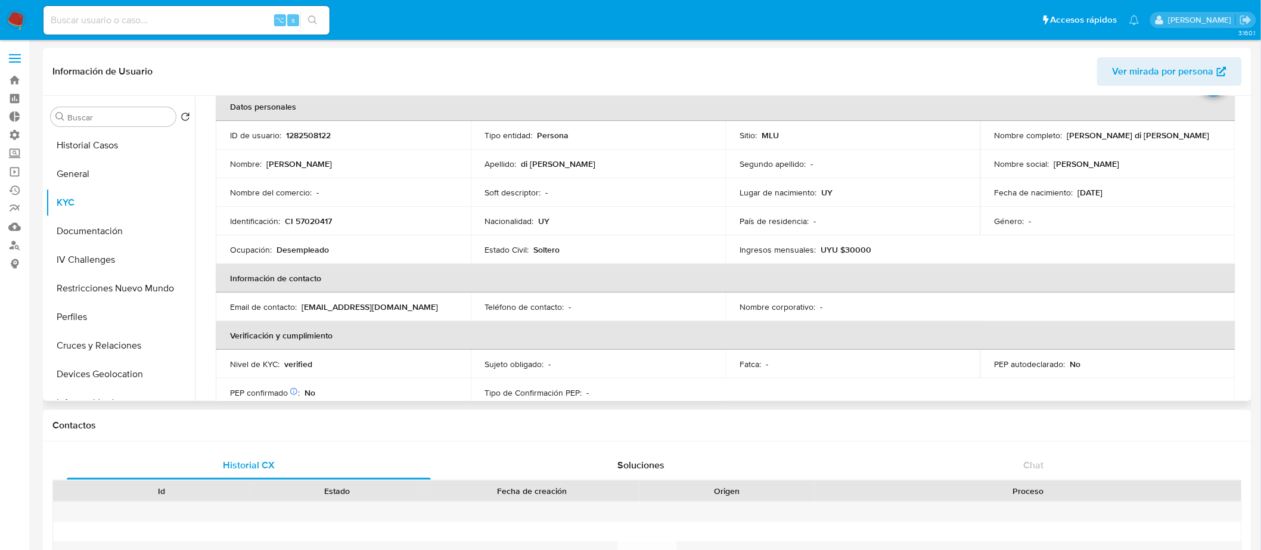
scroll to position [0, 0]
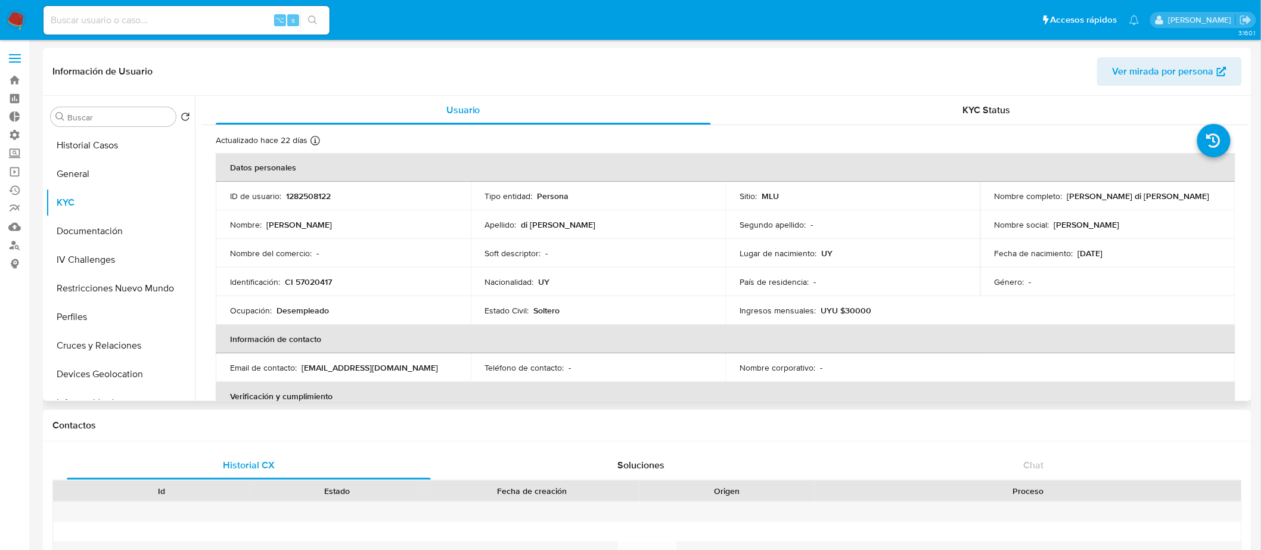
click at [315, 195] on p "1282508122" at bounding box center [308, 196] width 45 height 11
click at [138, 237] on button "Documentación" at bounding box center [115, 231] width 139 height 29
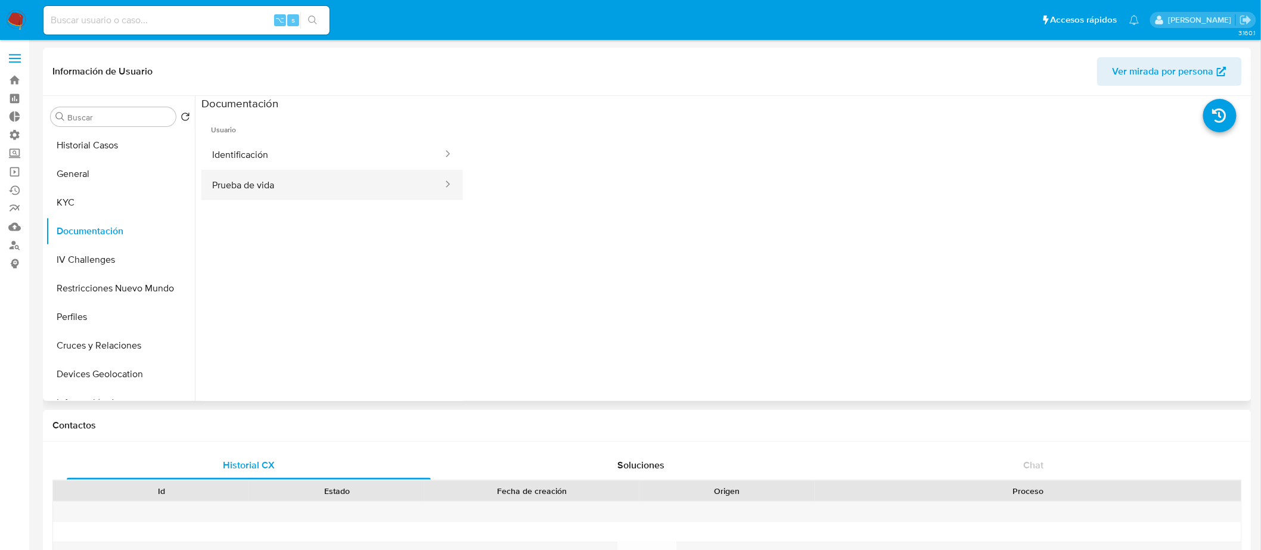
click at [269, 176] on button "Prueba de vida" at bounding box center [322, 185] width 243 height 30
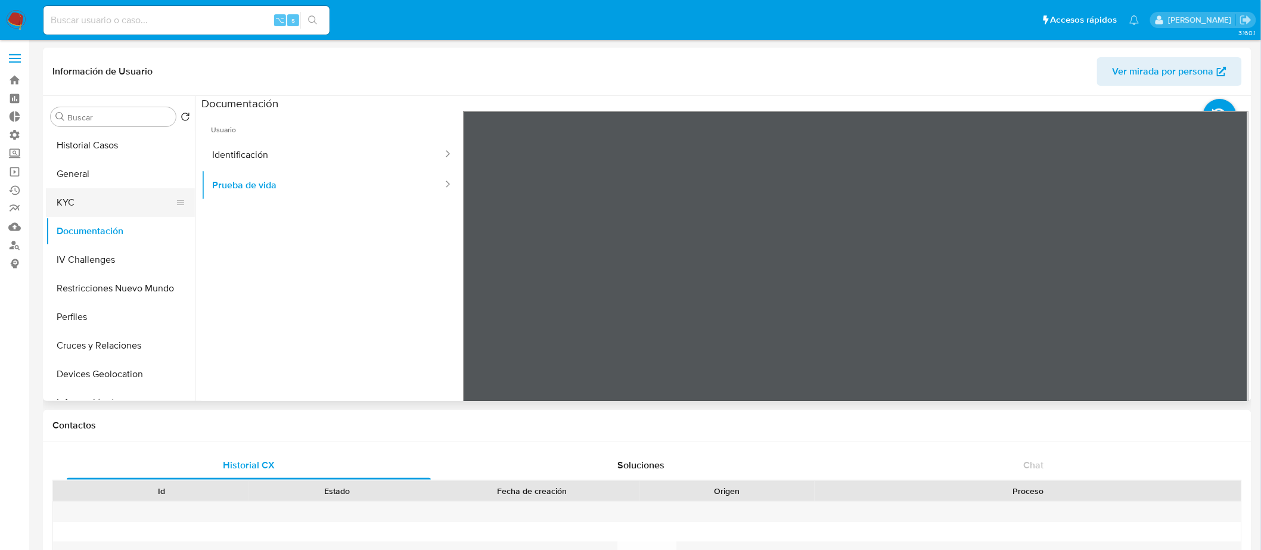
click at [119, 210] on button "KYC" at bounding box center [115, 202] width 139 height 29
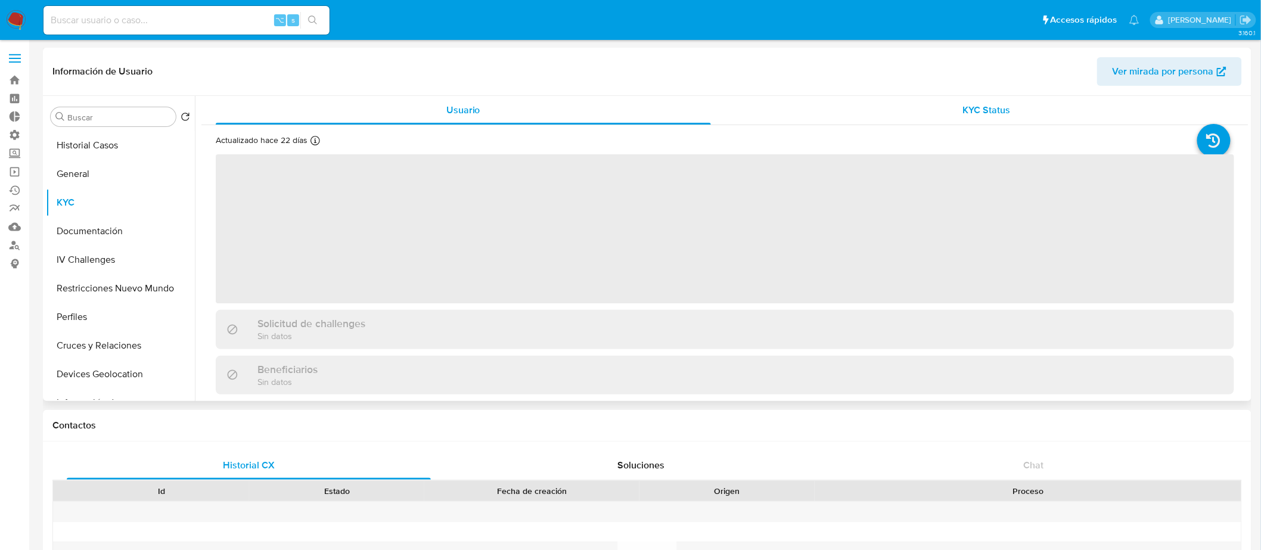
click at [974, 106] on span "KYC Status" at bounding box center [987, 110] width 48 height 14
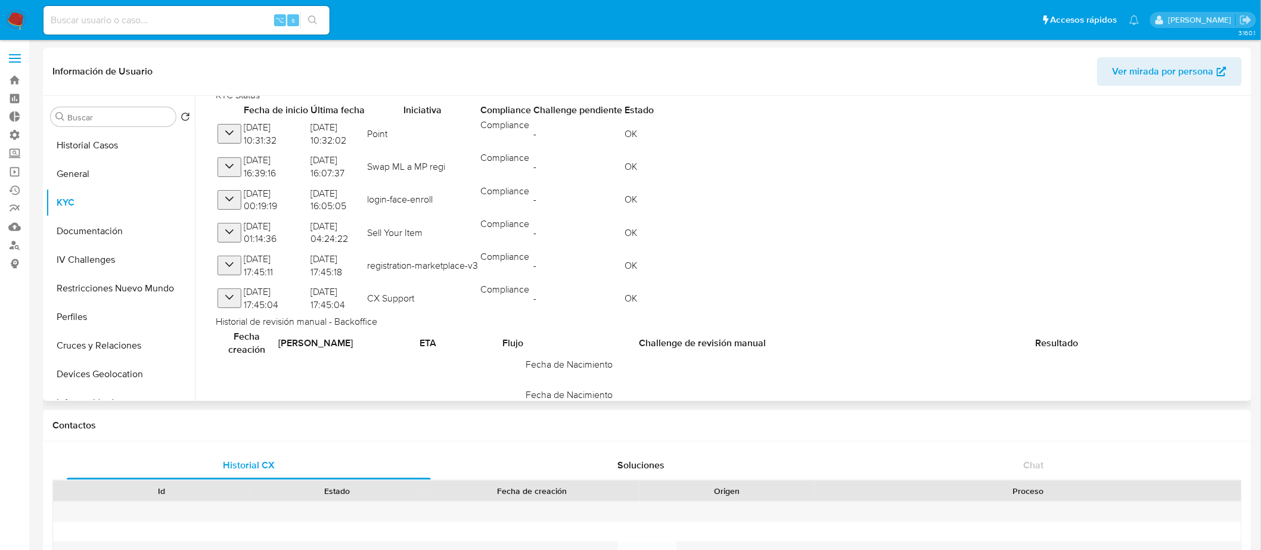
scroll to position [120, 0]
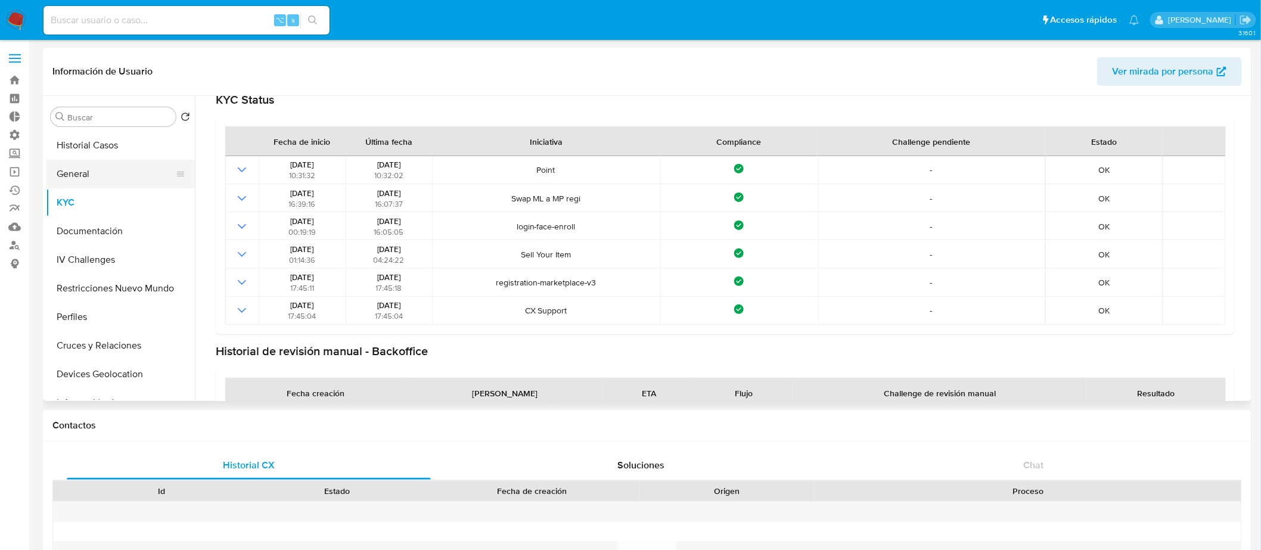
click at [87, 170] on button "General" at bounding box center [115, 174] width 139 height 29
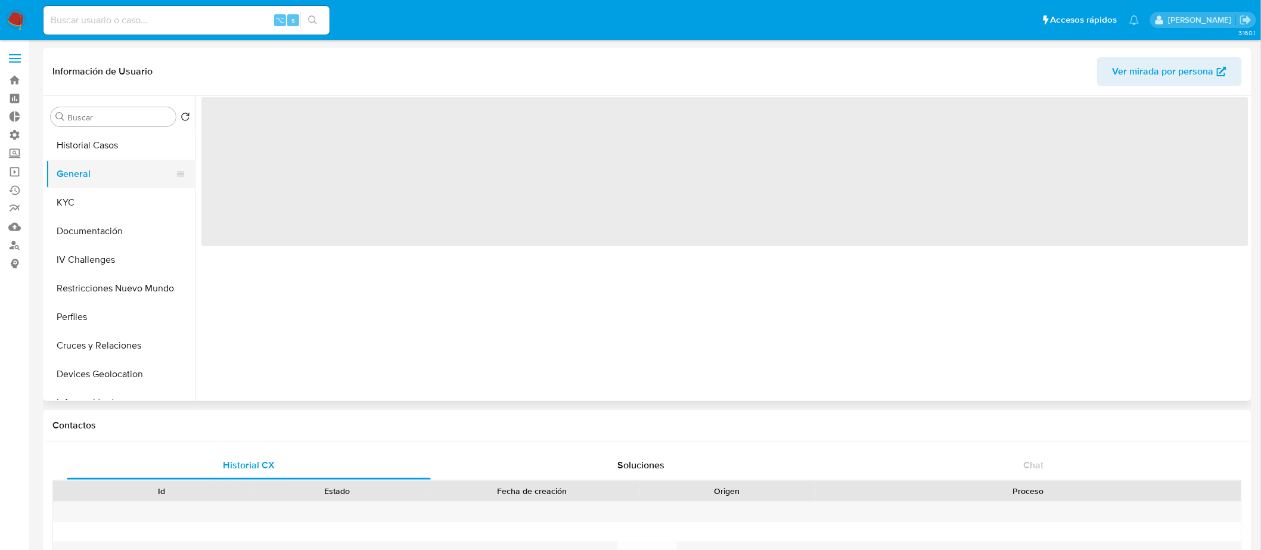
scroll to position [0, 0]
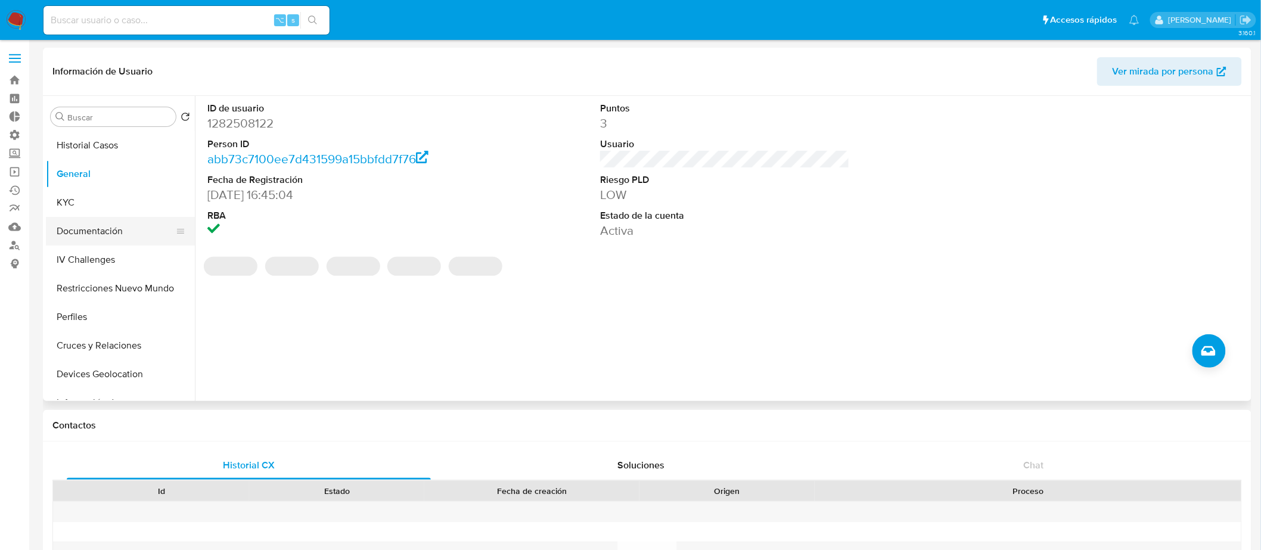
click at [126, 217] on button "Documentación" at bounding box center [115, 231] width 139 height 29
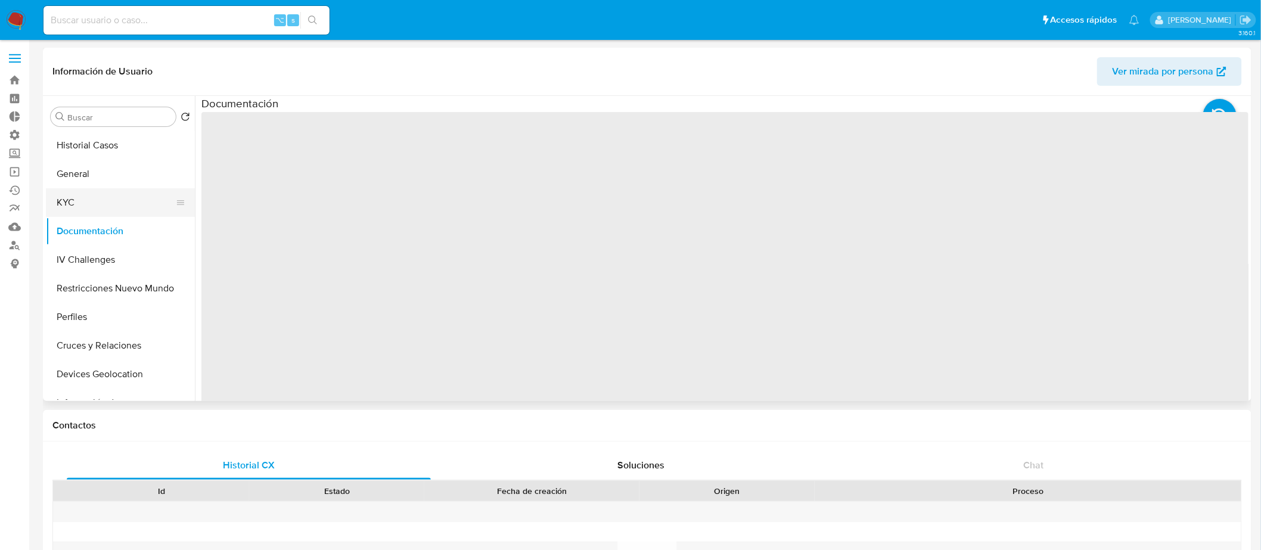
click at [126, 201] on button "KYC" at bounding box center [115, 202] width 139 height 29
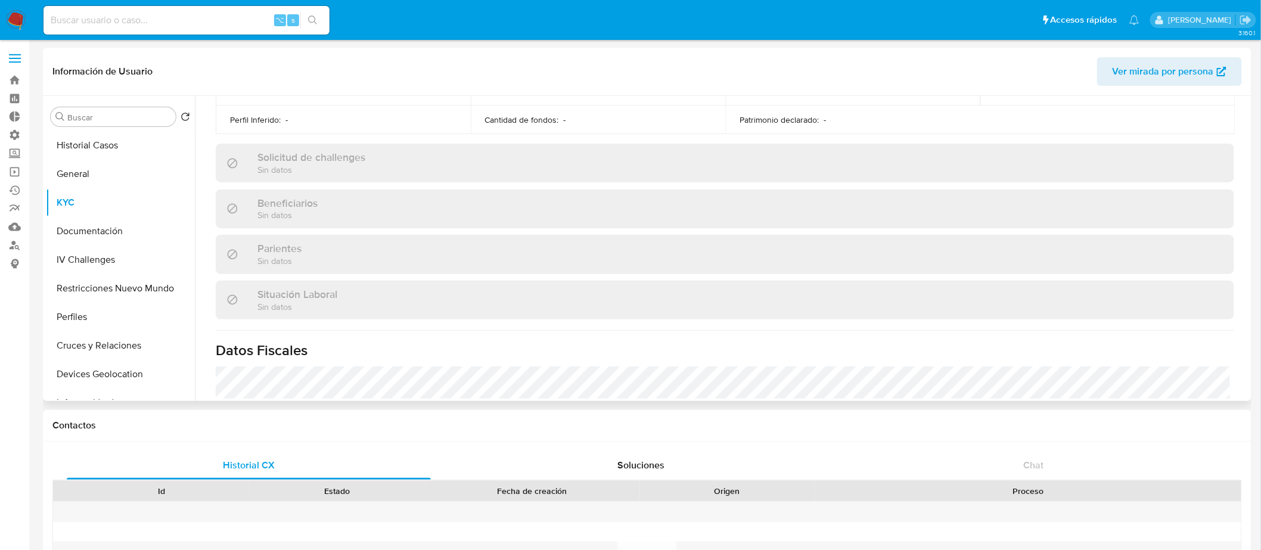
scroll to position [576, 0]
